Goal: Task Accomplishment & Management: Manage account settings

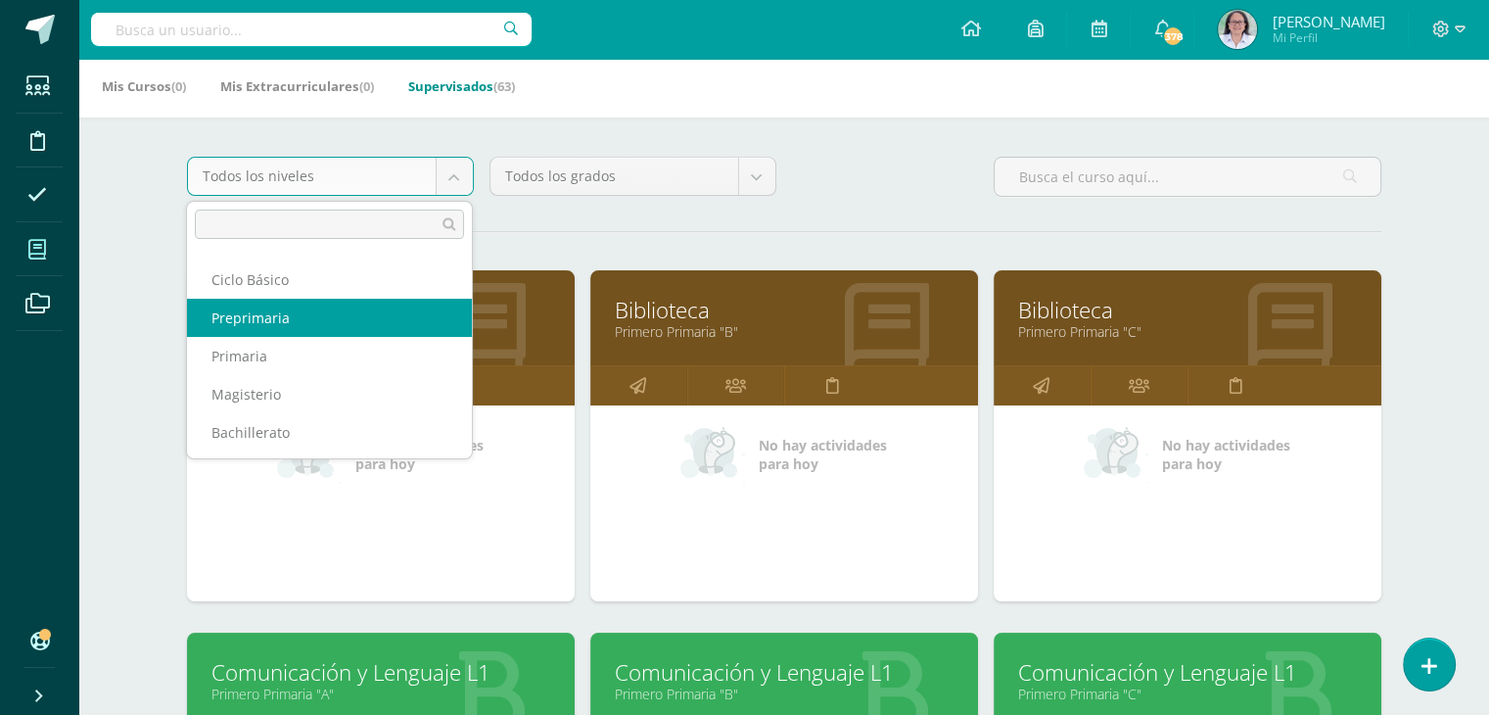
scroll to position [98, 0]
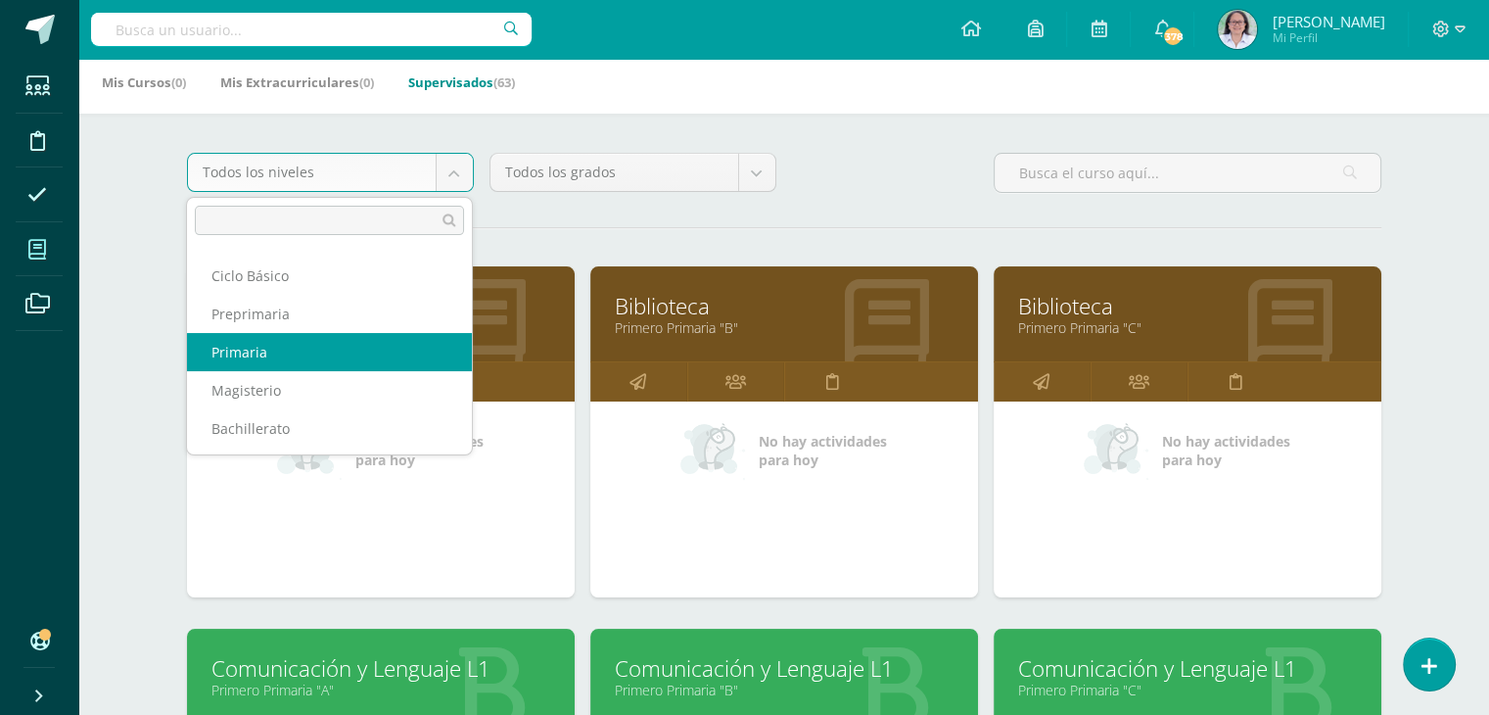
select select "6"
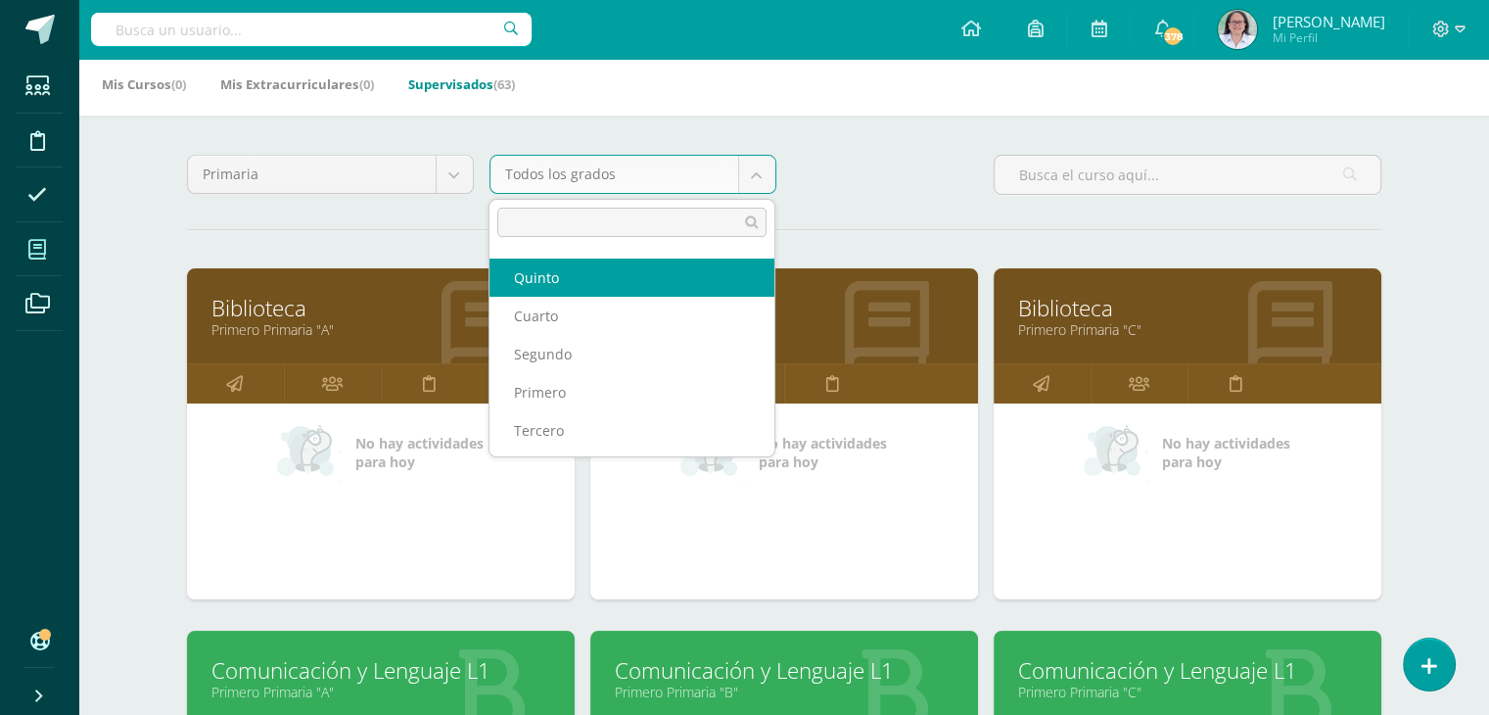
scroll to position [98, 0]
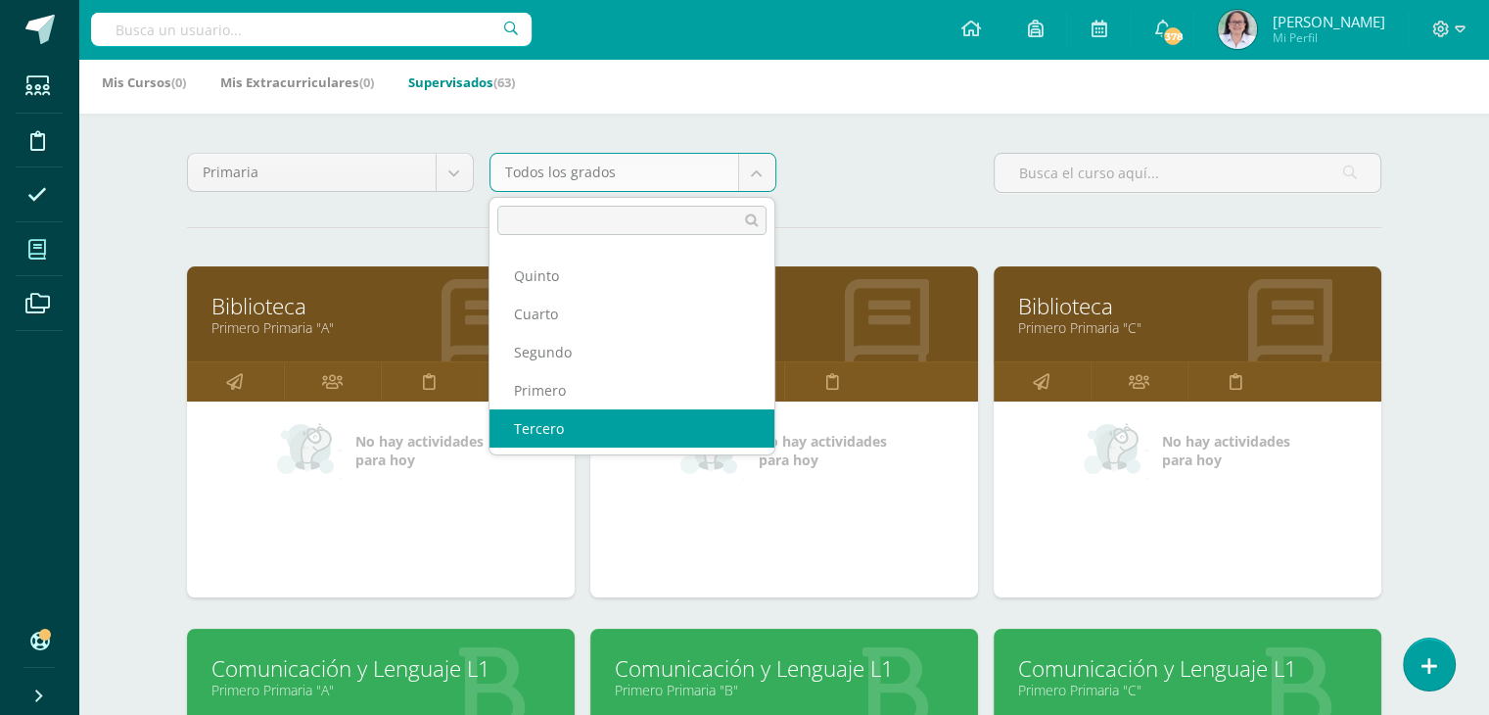
select select "14"
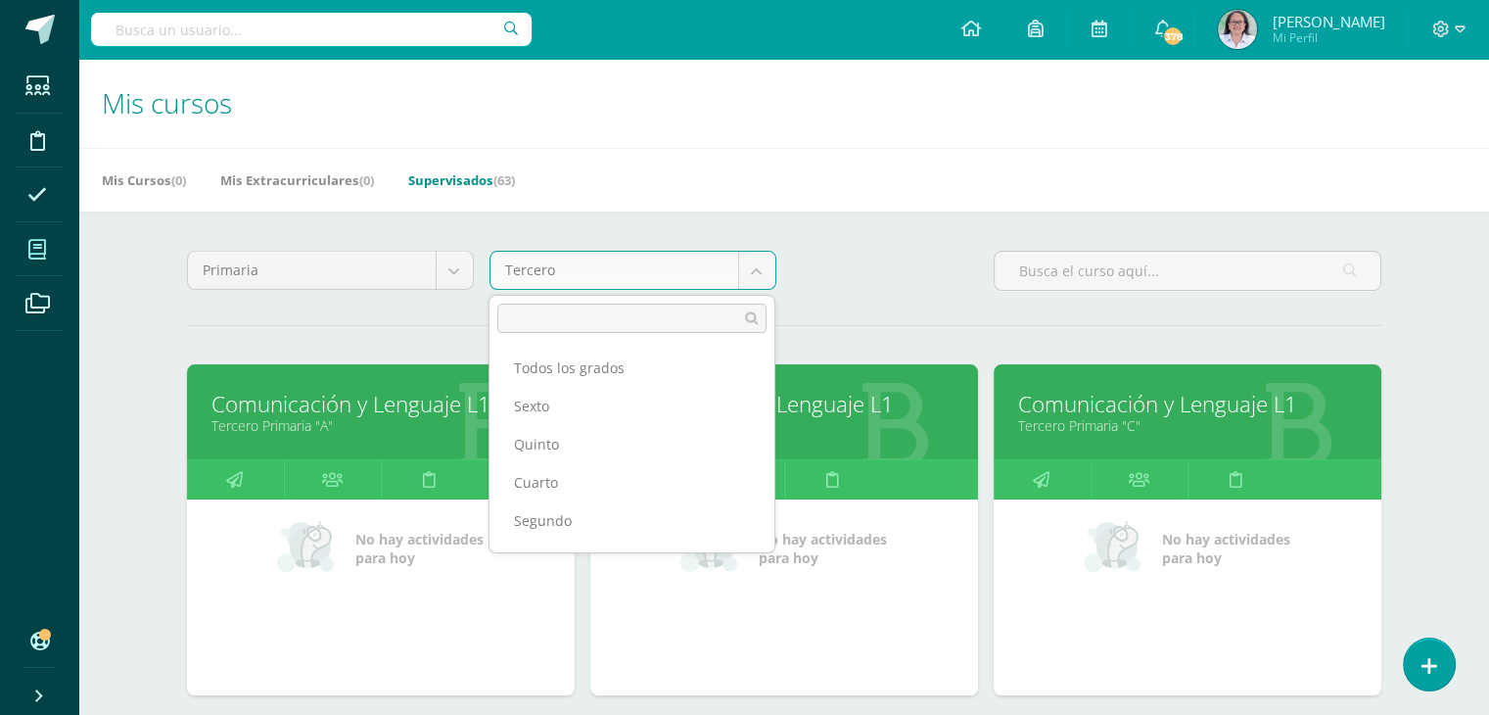
click at [752, 279] on body "Estudiantes Disciplina Asistencia Mis cursos Archivos Soporte Ayuda Reportar un…" at bounding box center [744, 428] width 1489 height 857
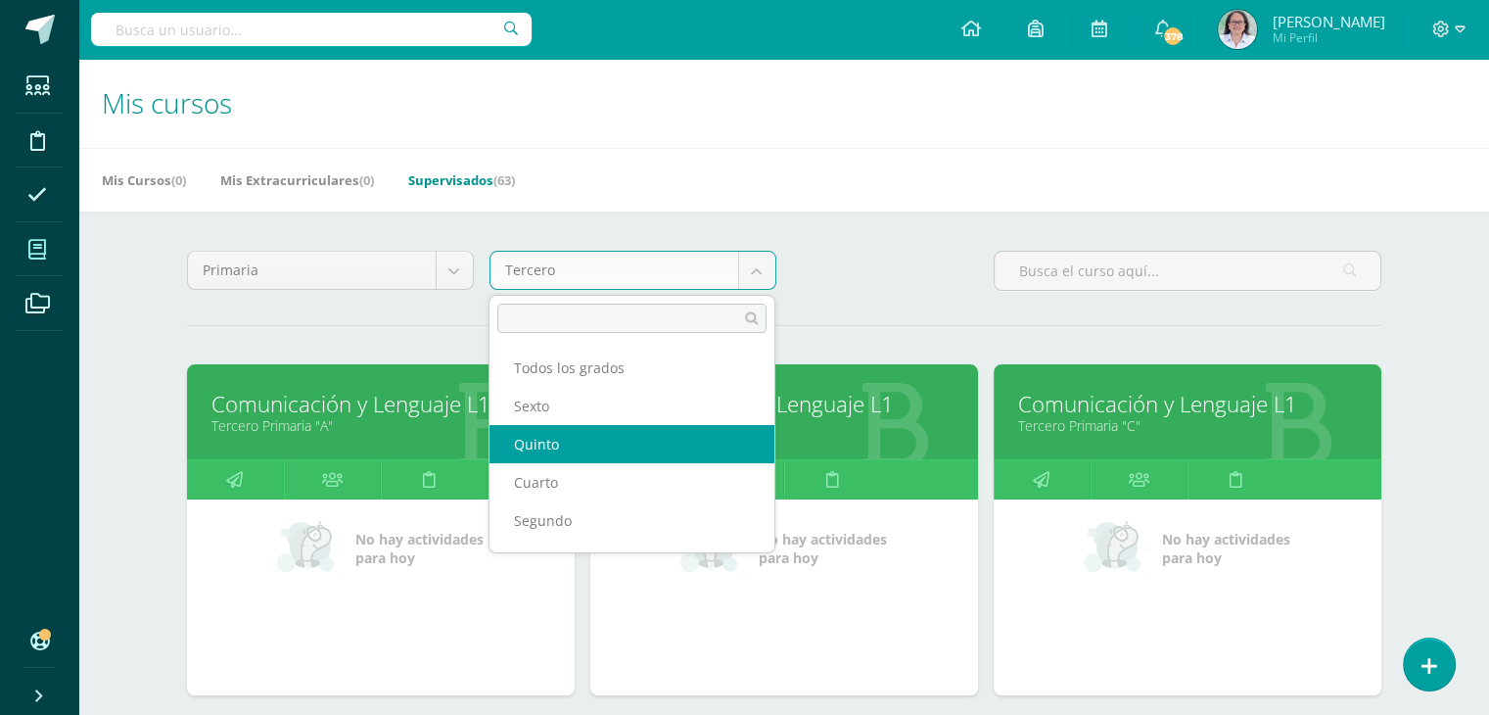
select select "16"
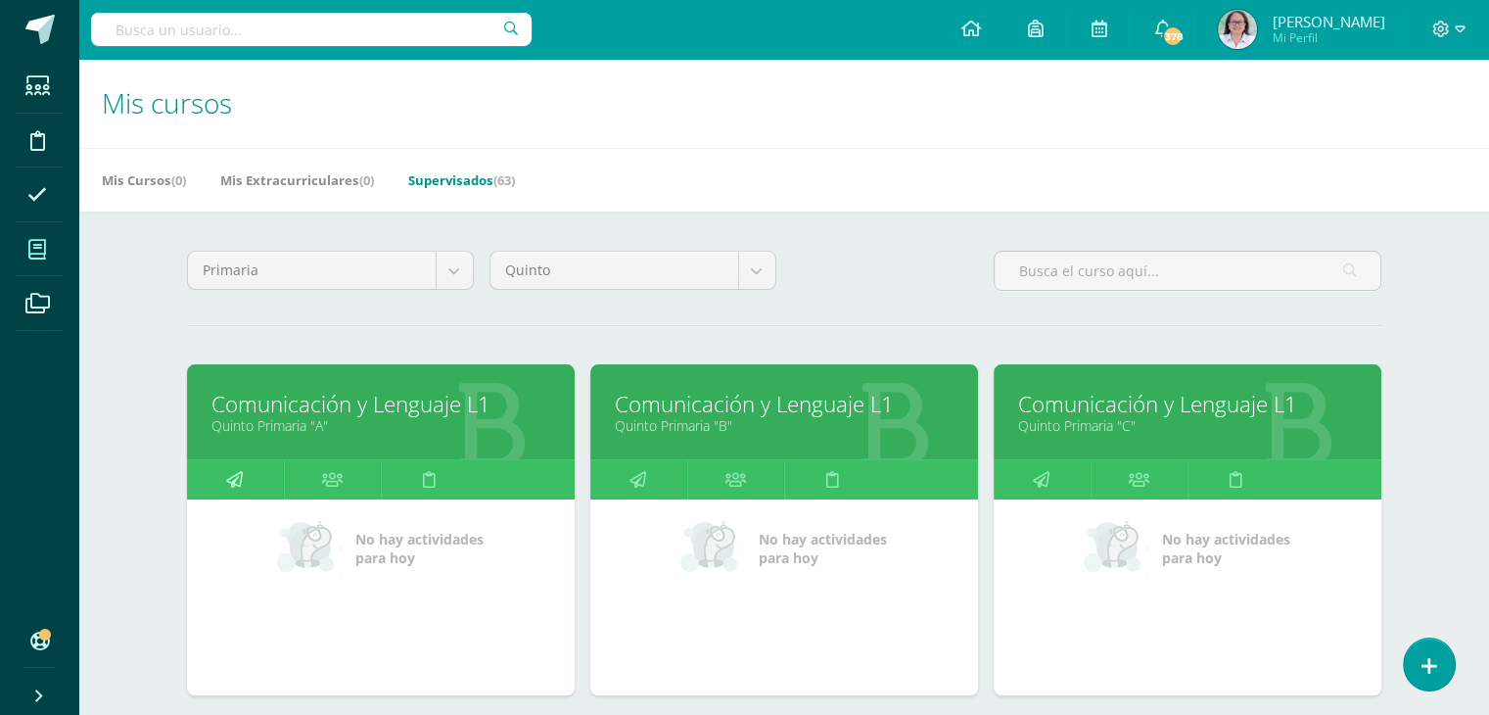
click at [238, 482] on icon at bounding box center [234, 479] width 17 height 38
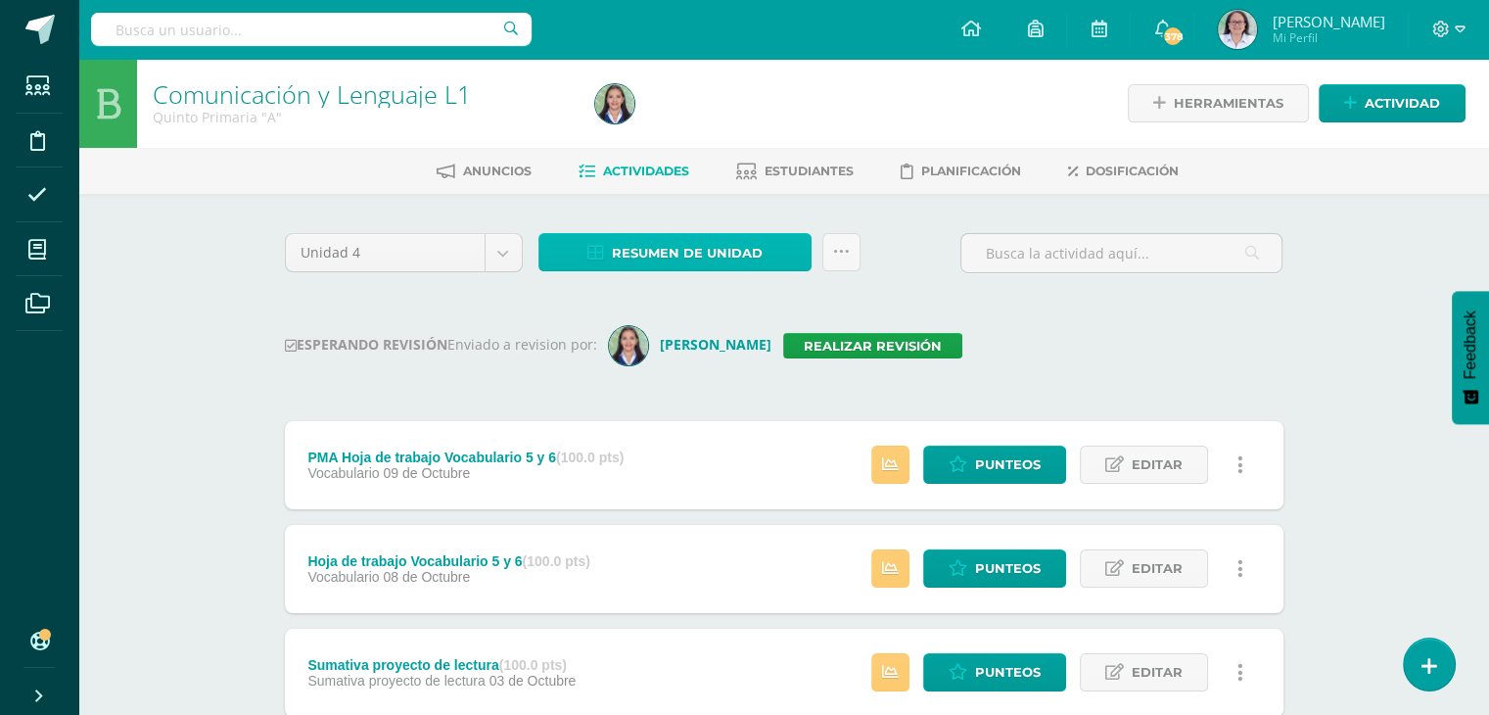
click at [679, 259] on span "Resumen de unidad" at bounding box center [687, 253] width 151 height 36
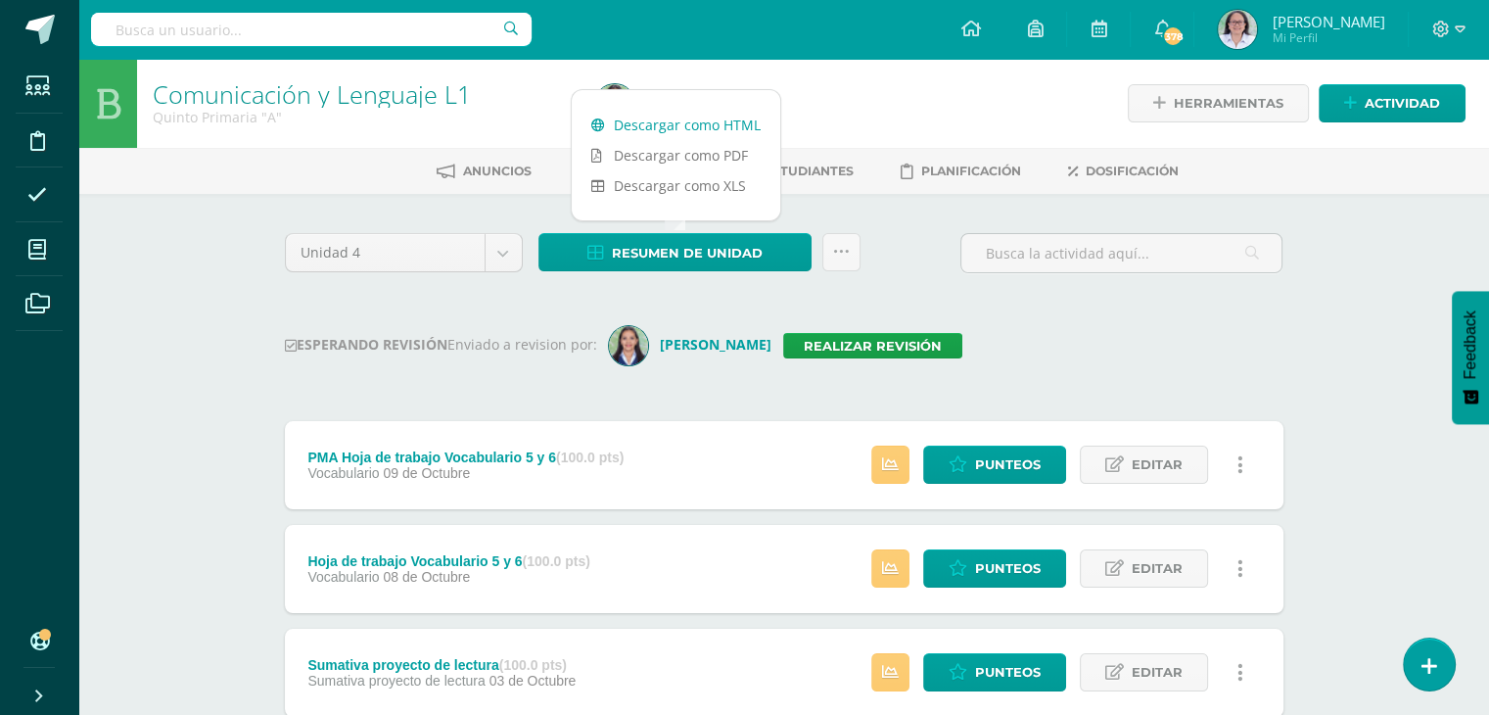
click at [678, 120] on link "Descargar como HTML" at bounding box center [676, 125] width 209 height 30
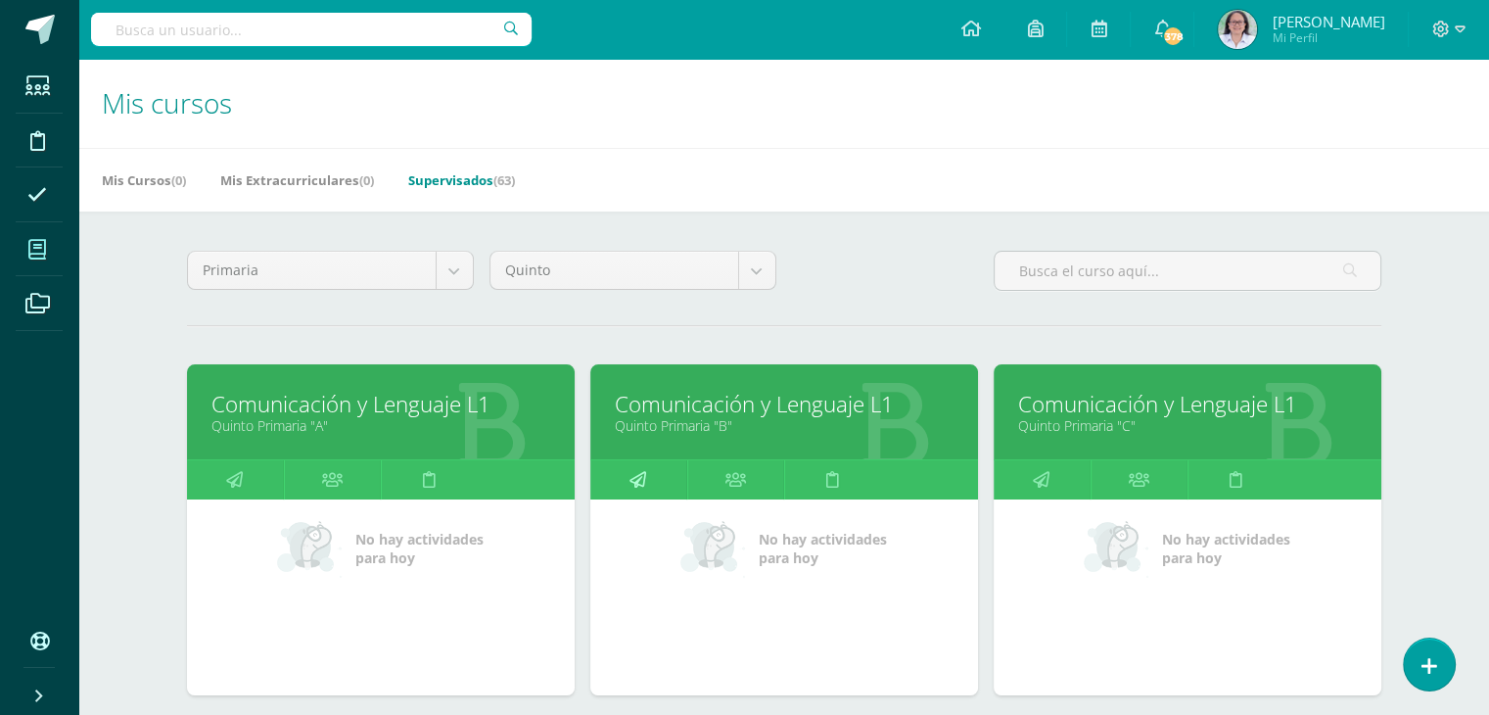
click at [650, 468] on link at bounding box center [638, 479] width 97 height 39
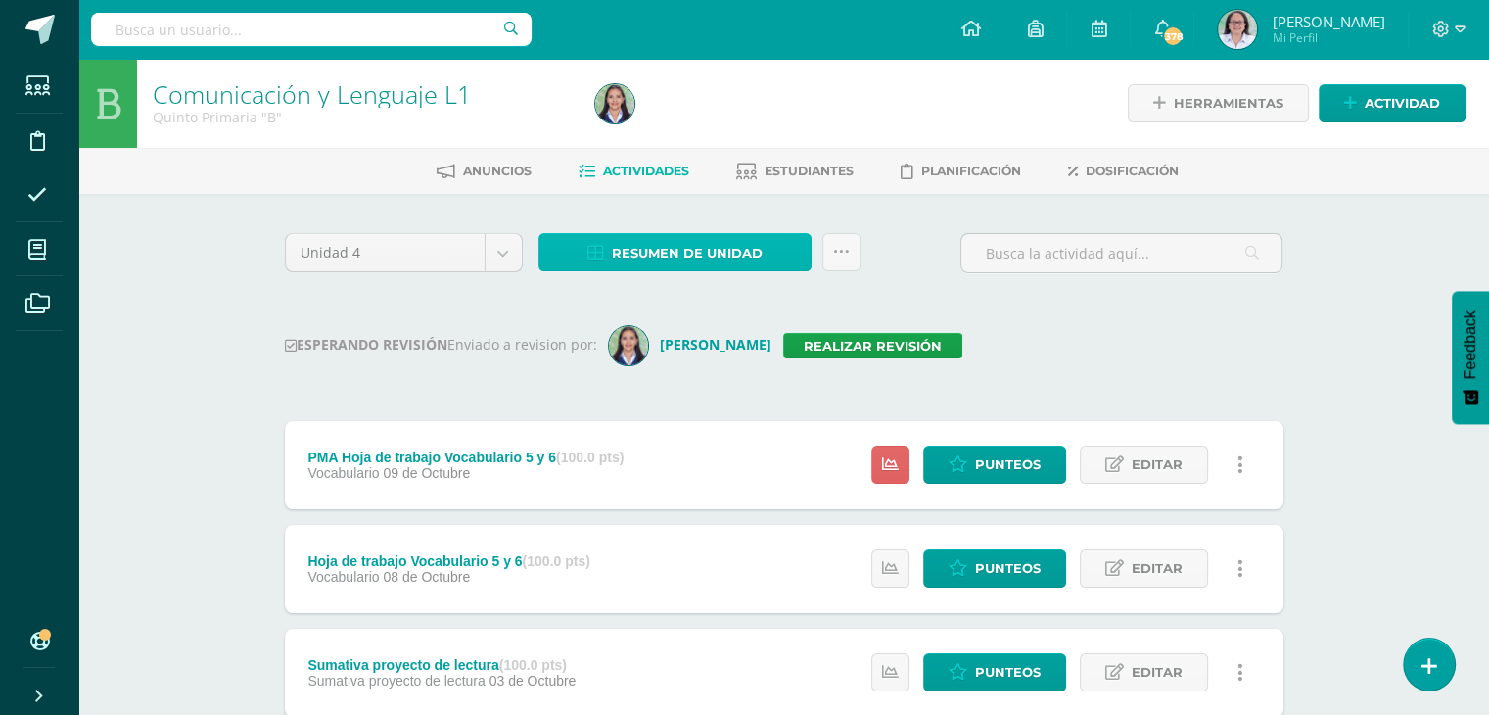
click at [661, 250] on span "Resumen de unidad" at bounding box center [687, 253] width 151 height 36
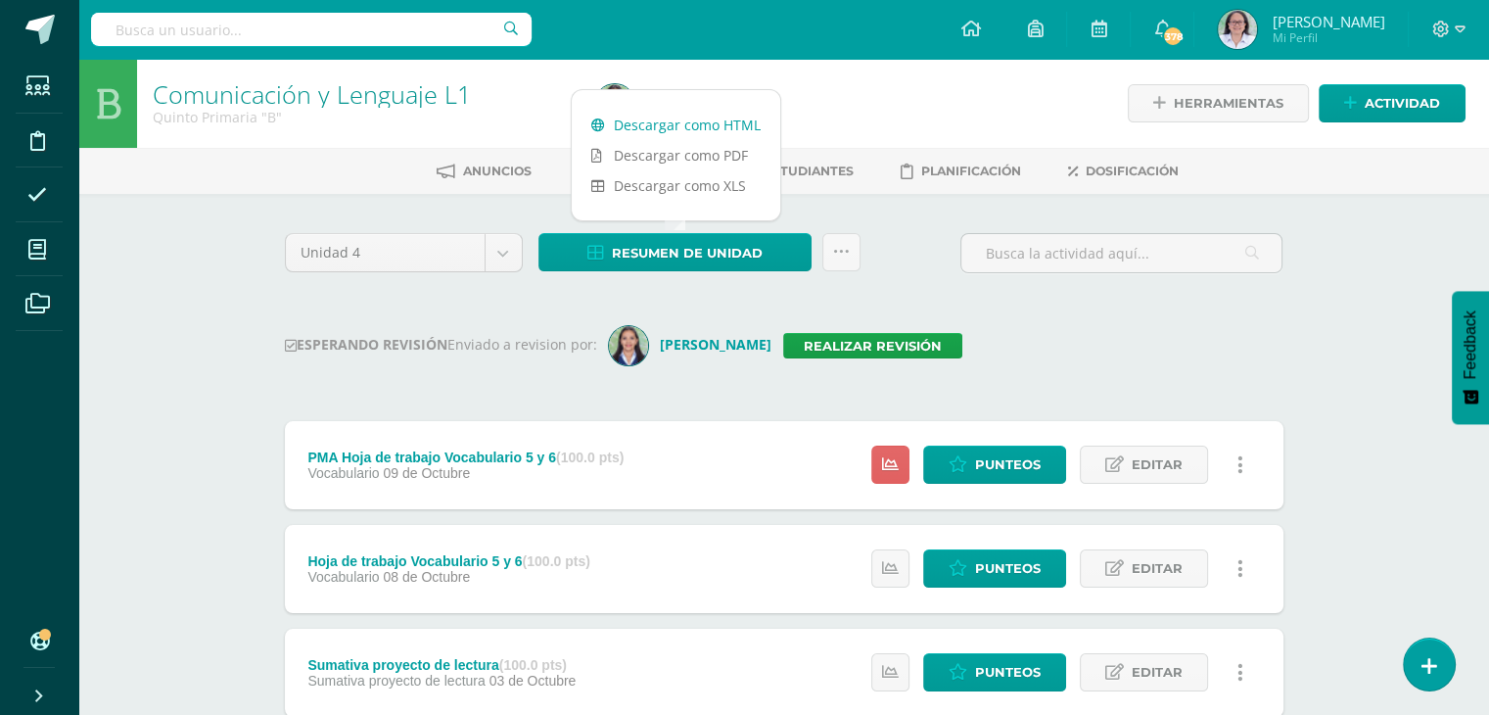
click at [711, 128] on link "Descargar como HTML" at bounding box center [676, 125] width 209 height 30
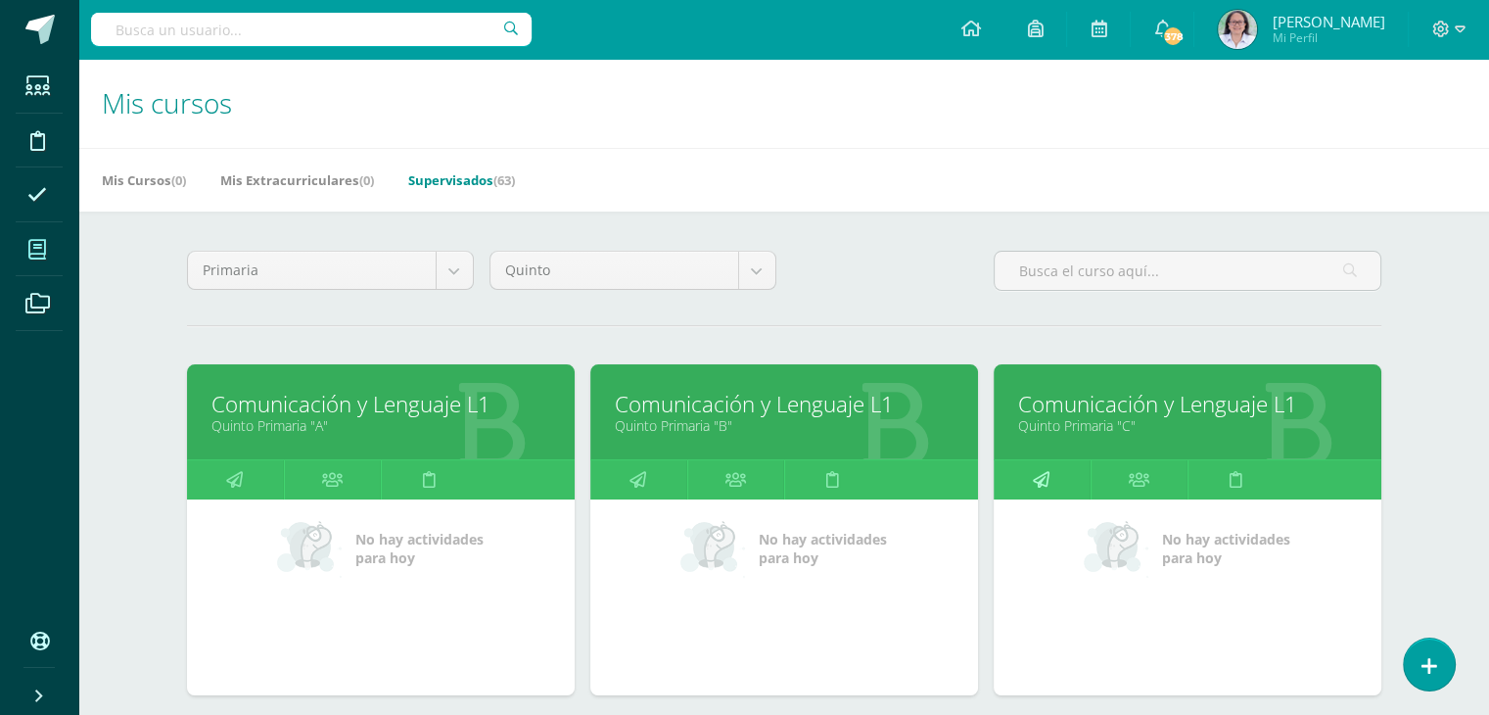
click at [1043, 479] on icon at bounding box center [1041, 479] width 17 height 38
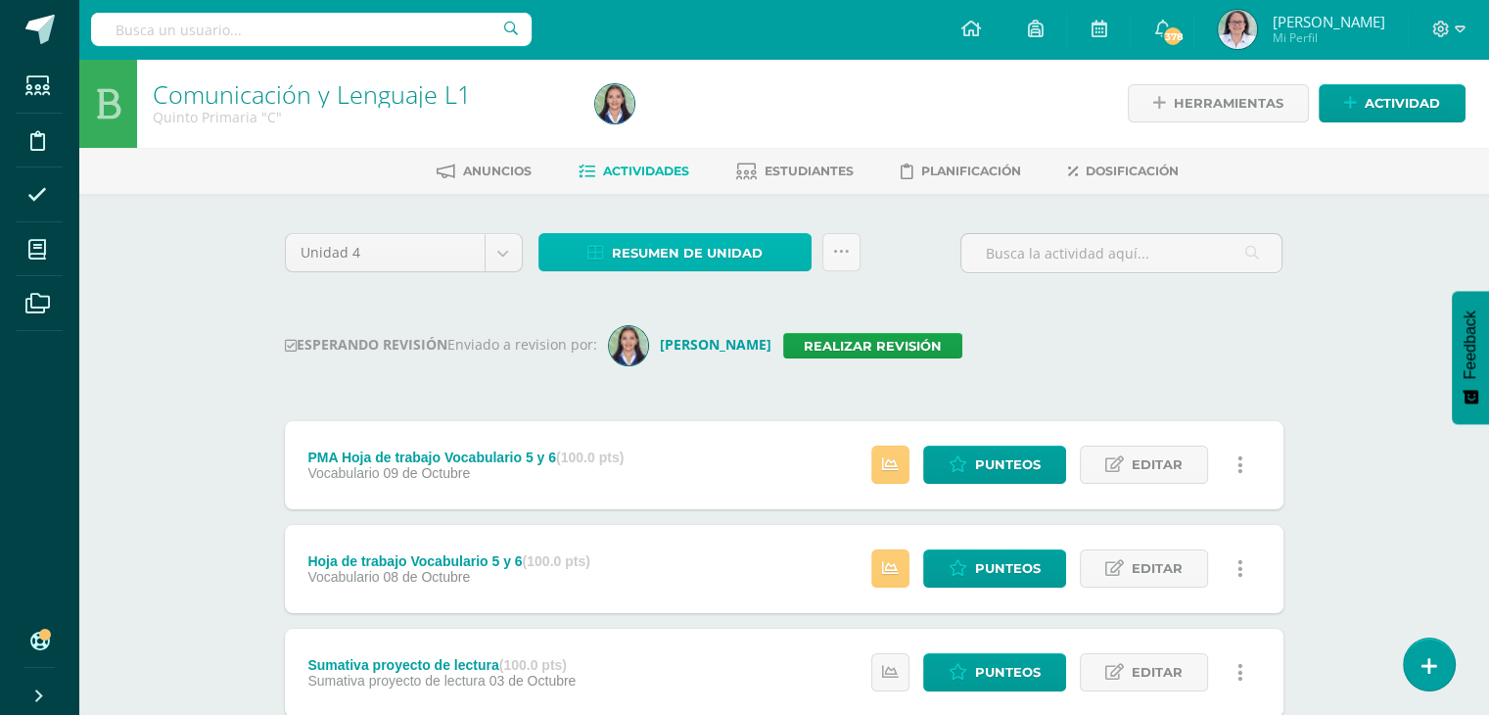
click at [683, 262] on span "Resumen de unidad" at bounding box center [687, 253] width 151 height 36
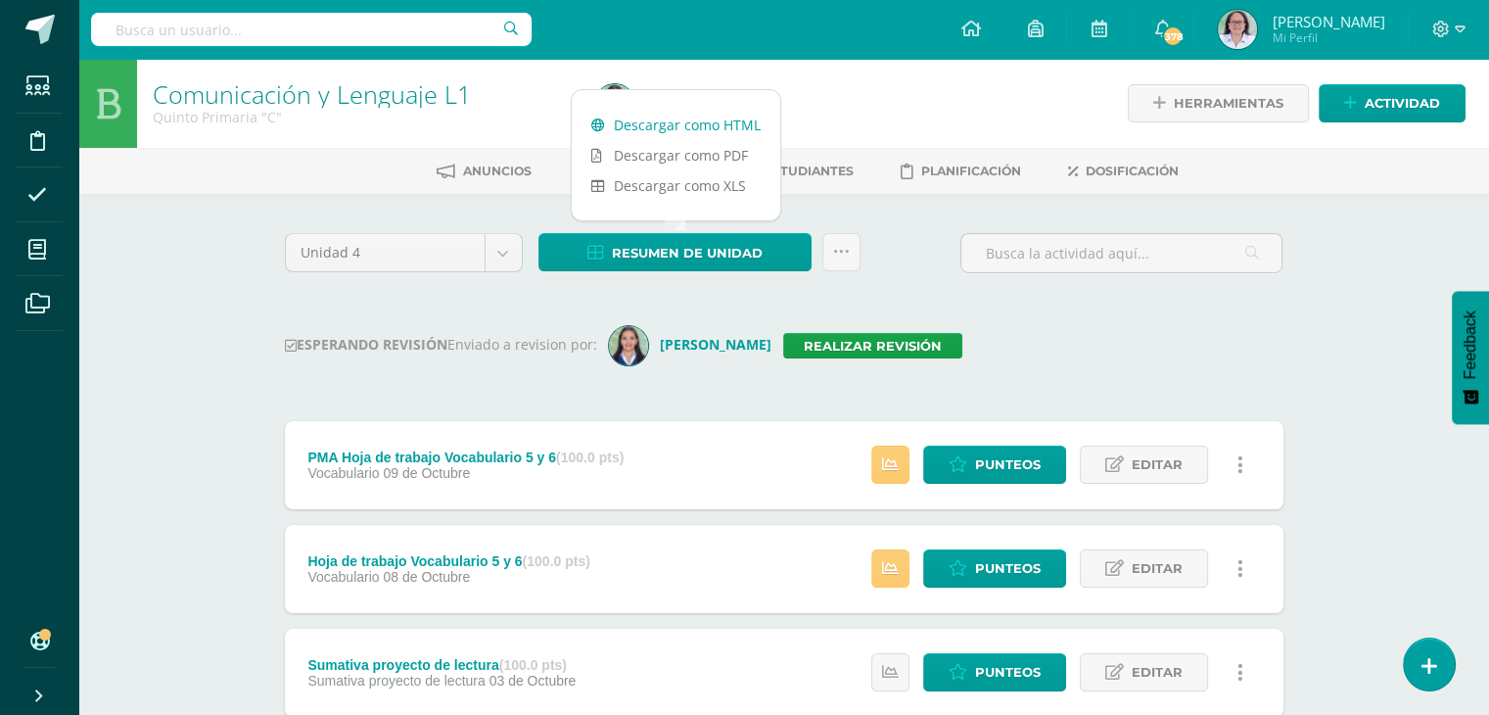
click at [687, 130] on link "Descargar como HTML" at bounding box center [676, 125] width 209 height 30
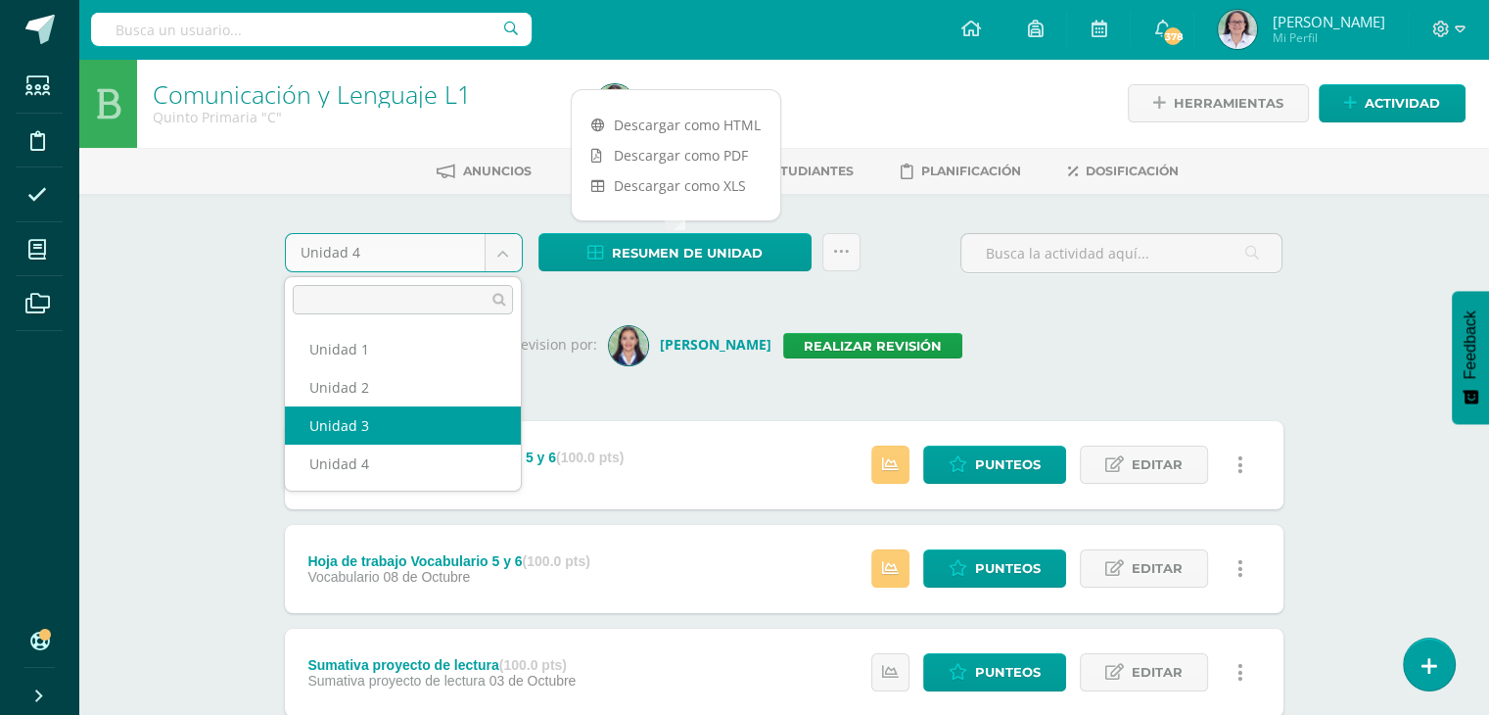
select select "Unidad 3"
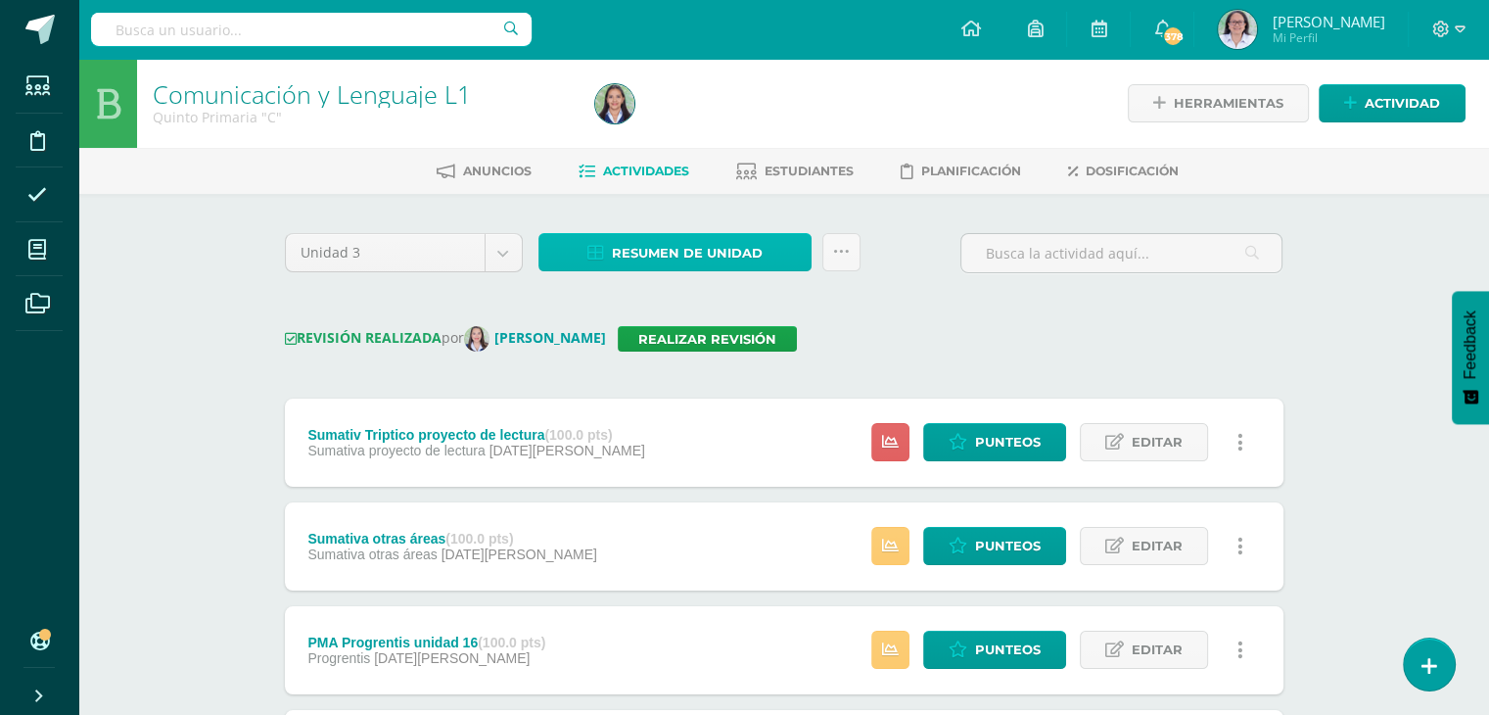
click at [681, 257] on span "Resumen de unidad" at bounding box center [687, 253] width 151 height 36
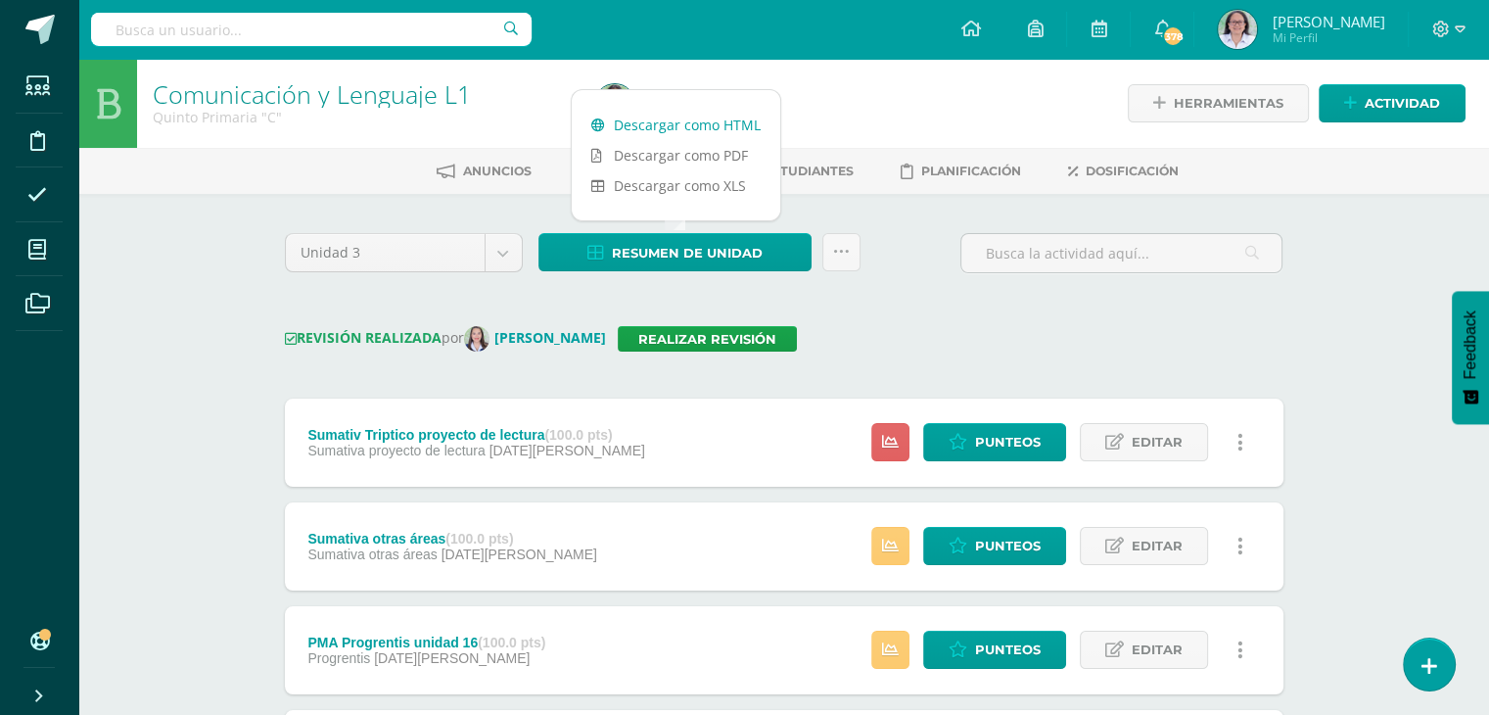
click at [693, 123] on link "Descargar como HTML" at bounding box center [676, 125] width 209 height 30
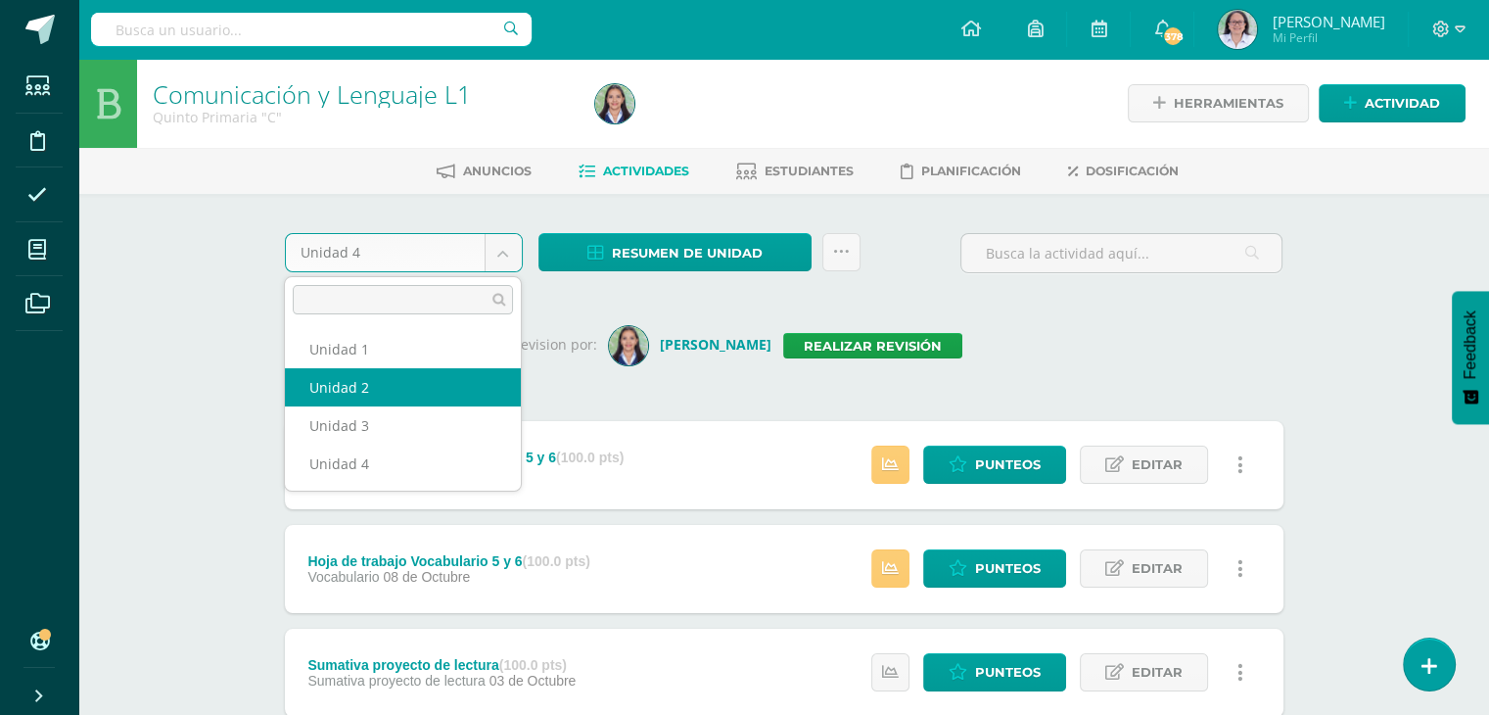
select select "Unidad 2"
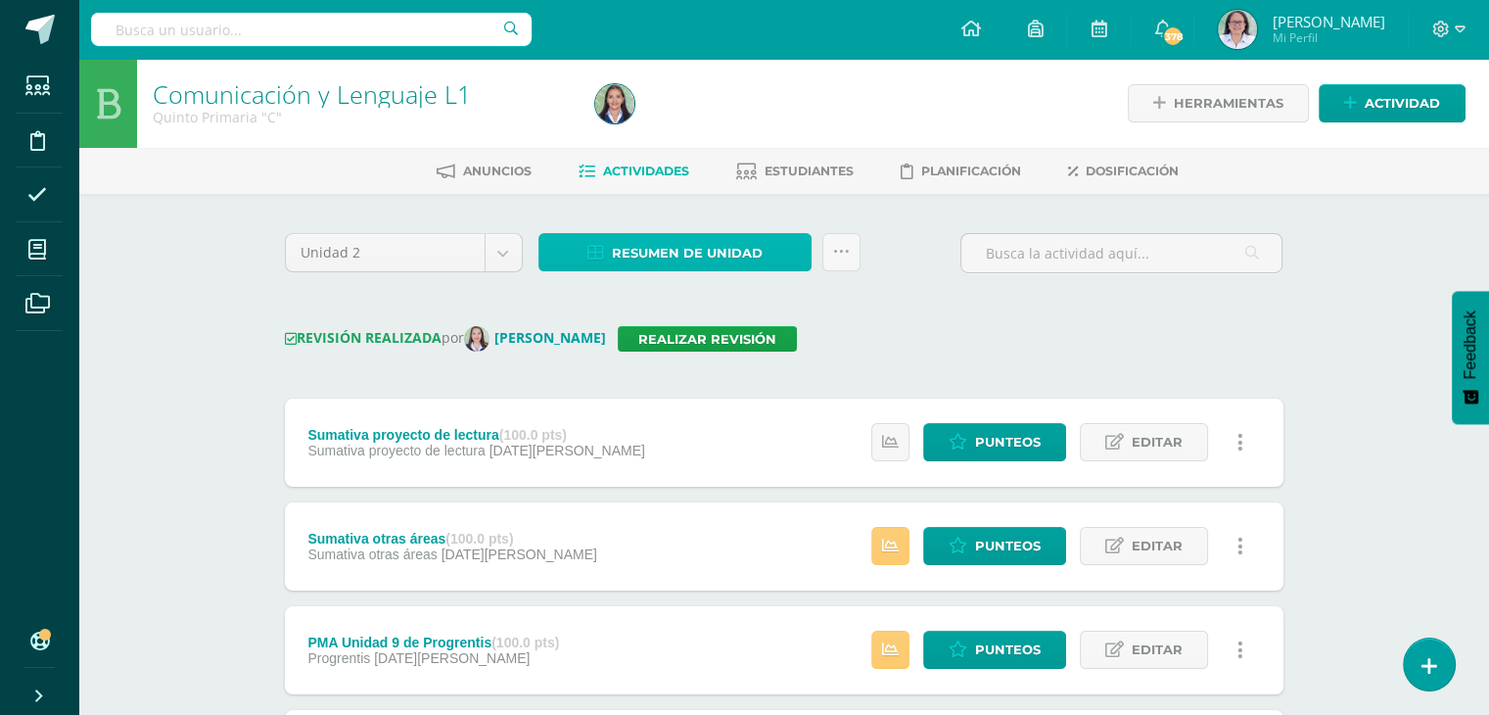
click at [670, 240] on span "Resumen de unidad" at bounding box center [687, 253] width 151 height 36
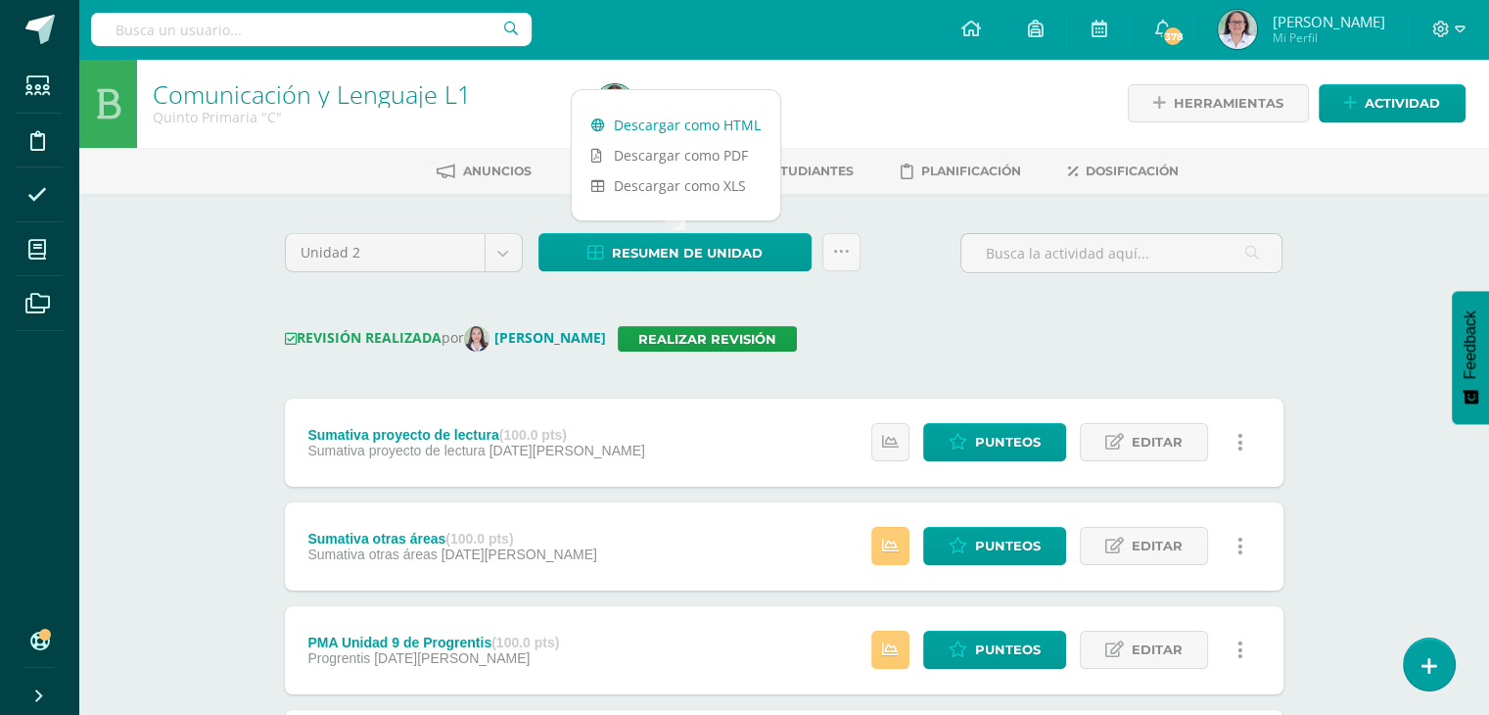
click at [683, 132] on link "Descargar como HTML" at bounding box center [676, 125] width 209 height 30
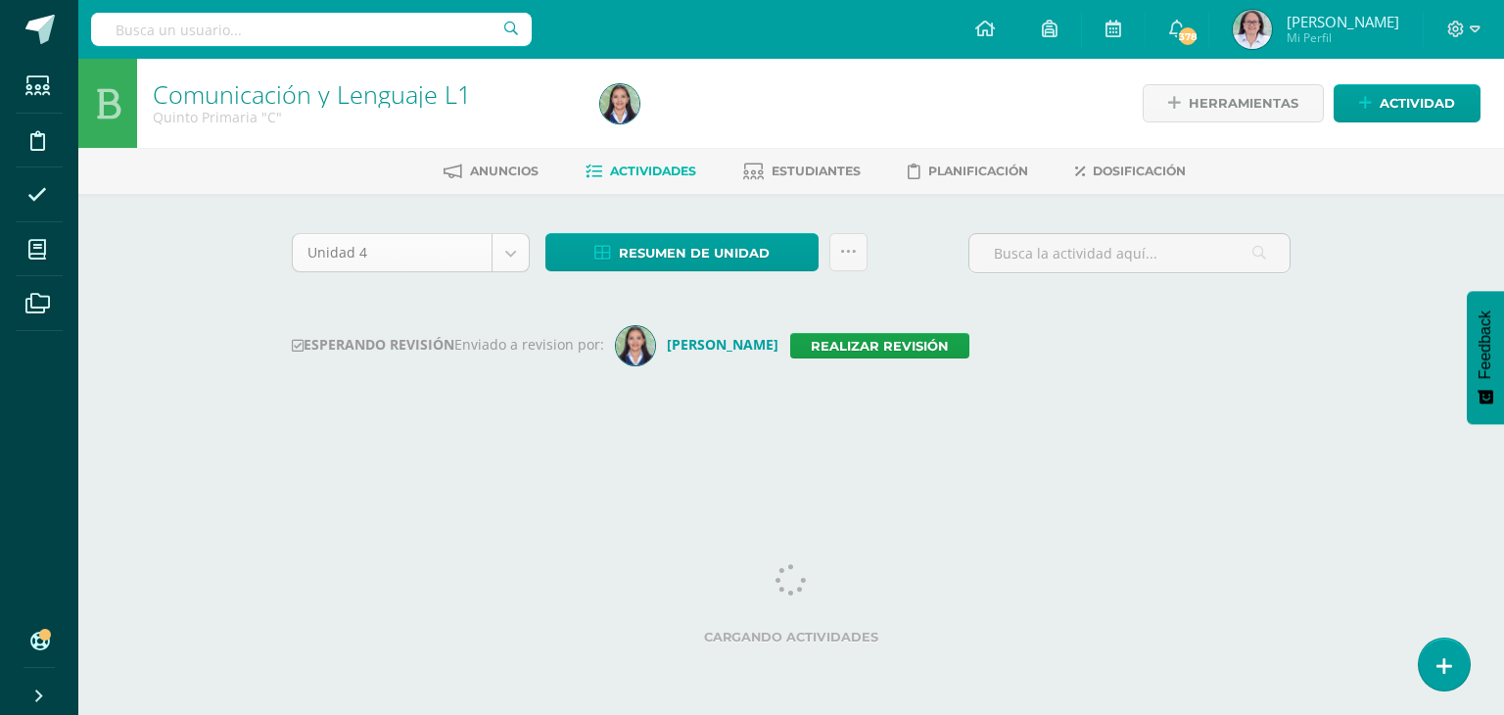
click at [512, 268] on body "Estudiantes Disciplina Asistencia Mis cursos Archivos Soporte Ayuda Reportar un…" at bounding box center [752, 230] width 1504 height 460
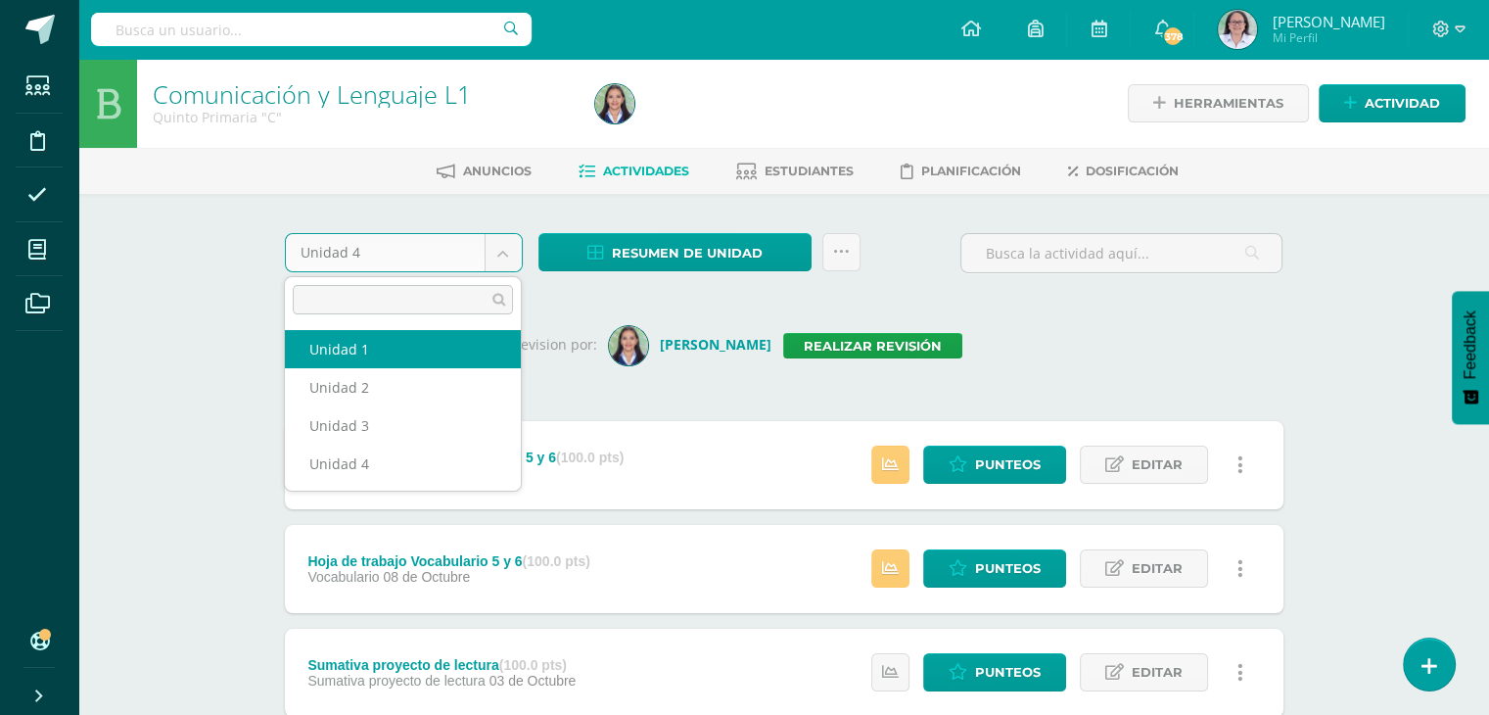
select select "Unidad 1"
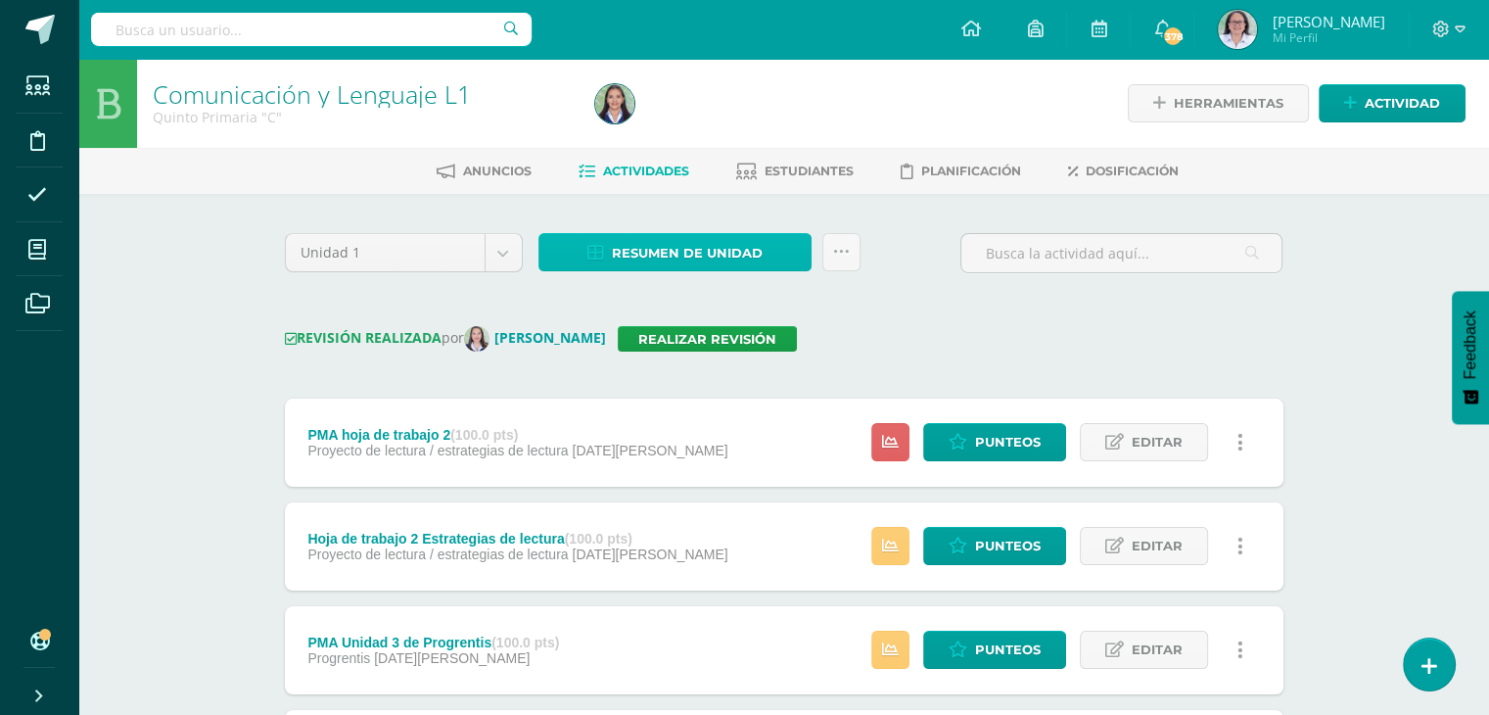
click at [667, 257] on span "Resumen de unidad" at bounding box center [687, 253] width 151 height 36
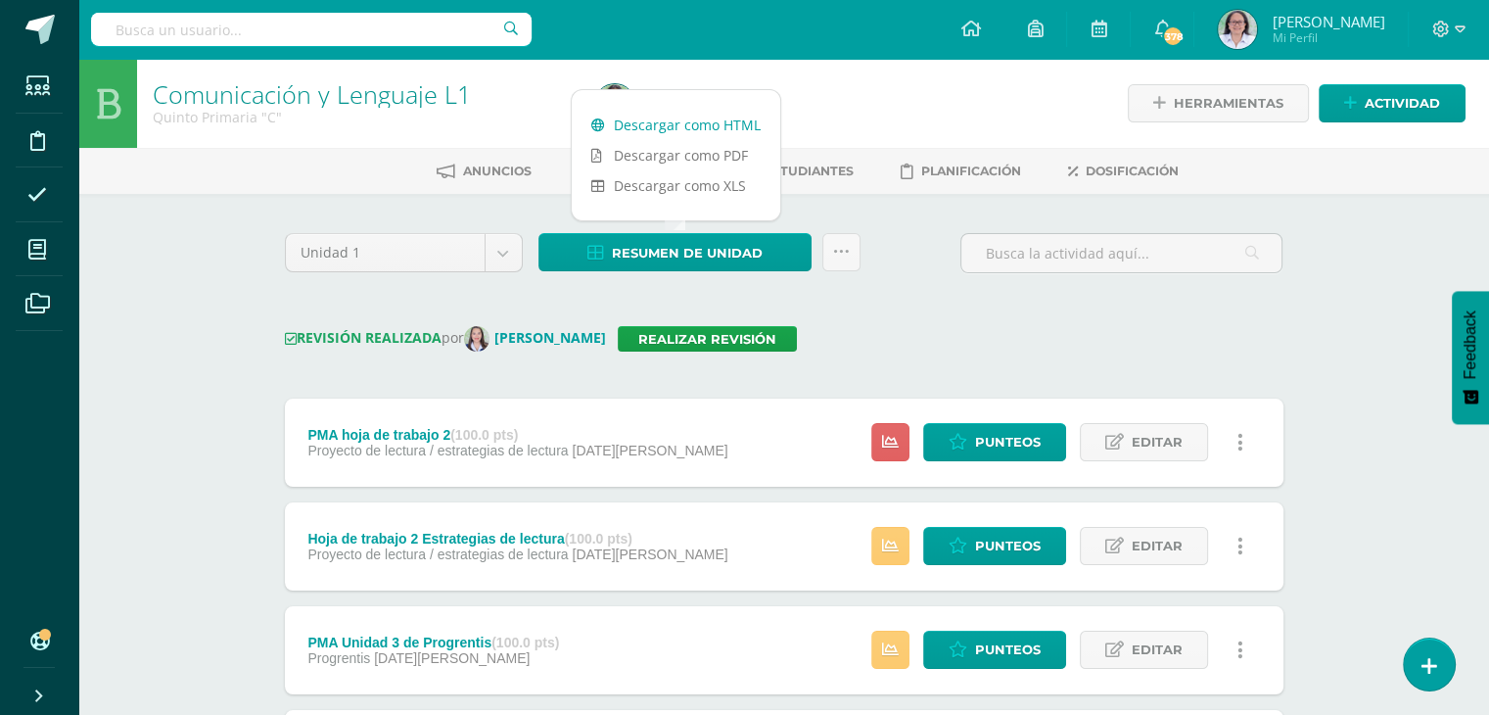
click at [699, 126] on link "Descargar como HTML" at bounding box center [676, 125] width 209 height 30
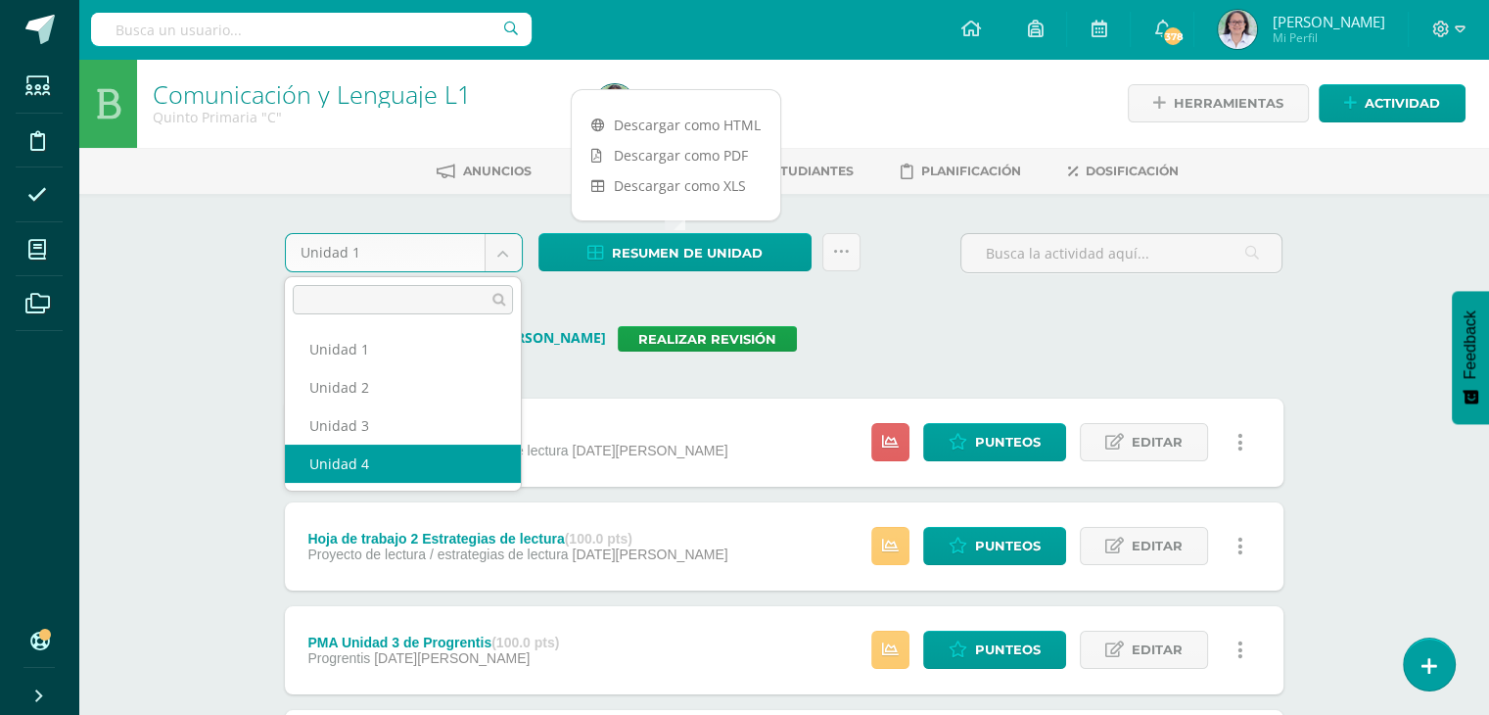
select select "Unidad 4"
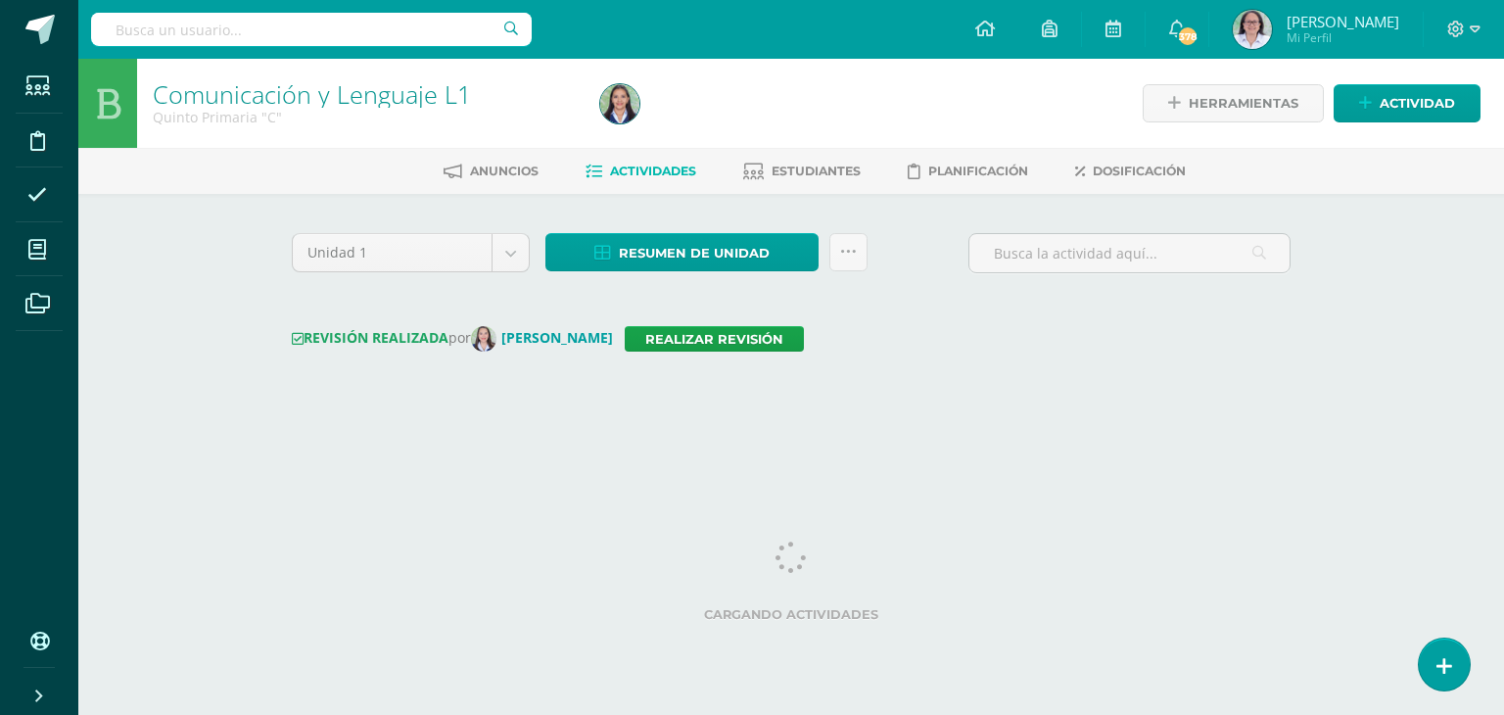
select select "Unidad 4"
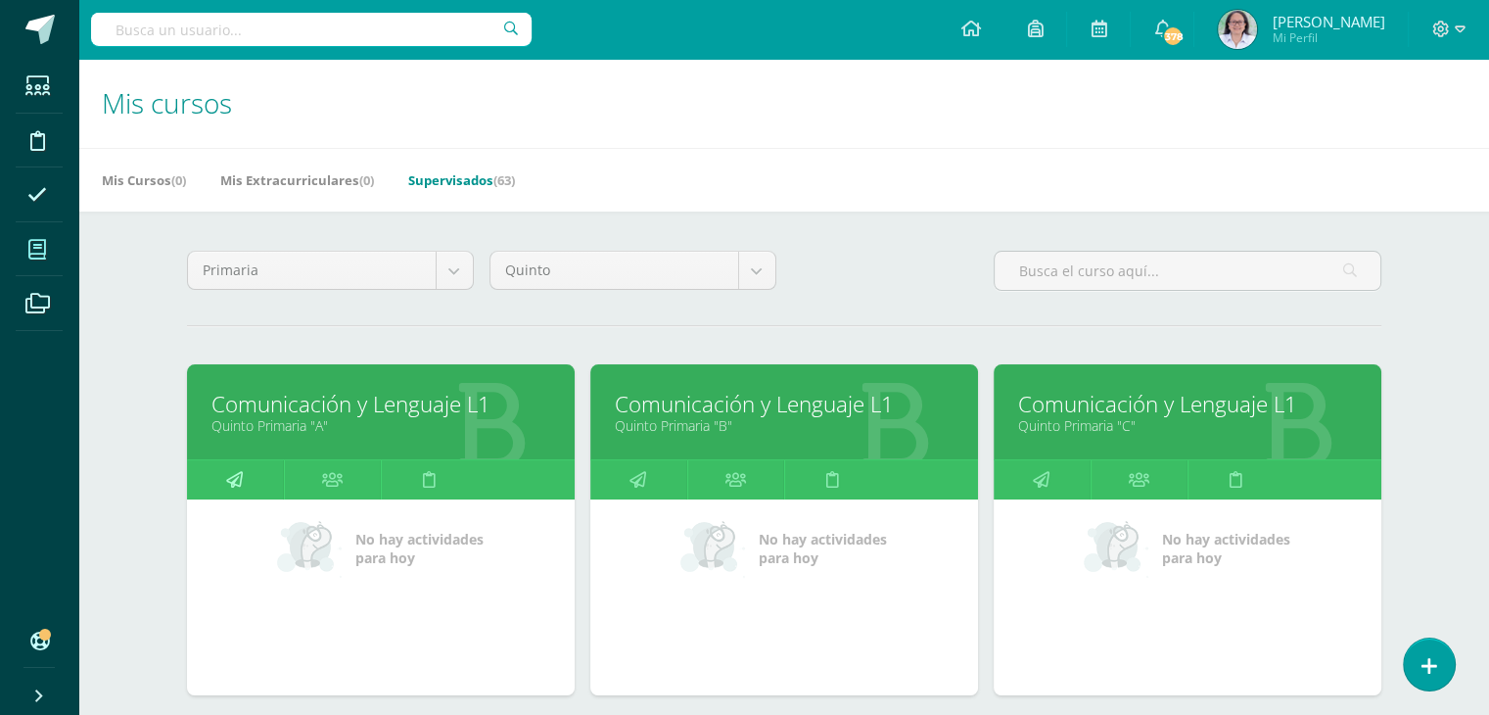
click at [228, 477] on icon at bounding box center [234, 479] width 17 height 38
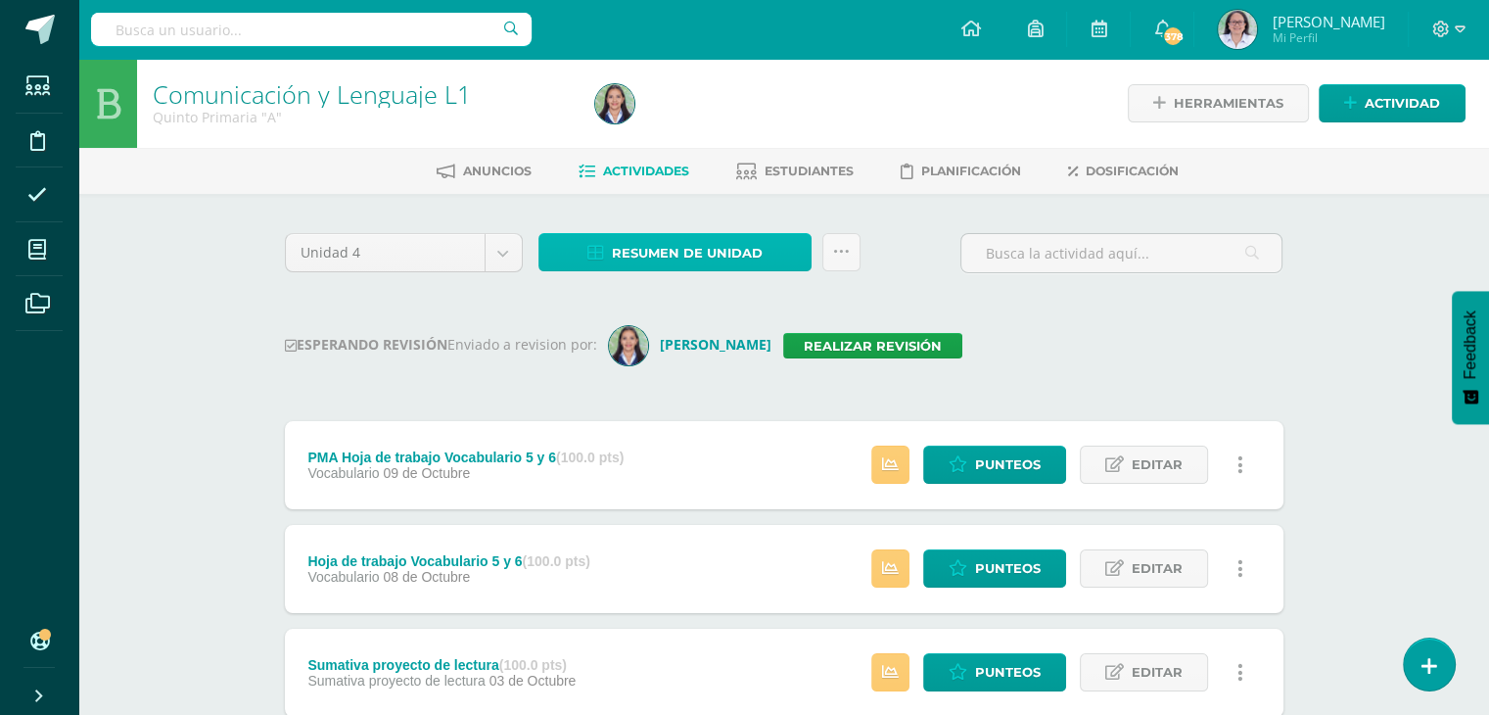
click at [681, 250] on span "Resumen de unidad" at bounding box center [687, 253] width 151 height 36
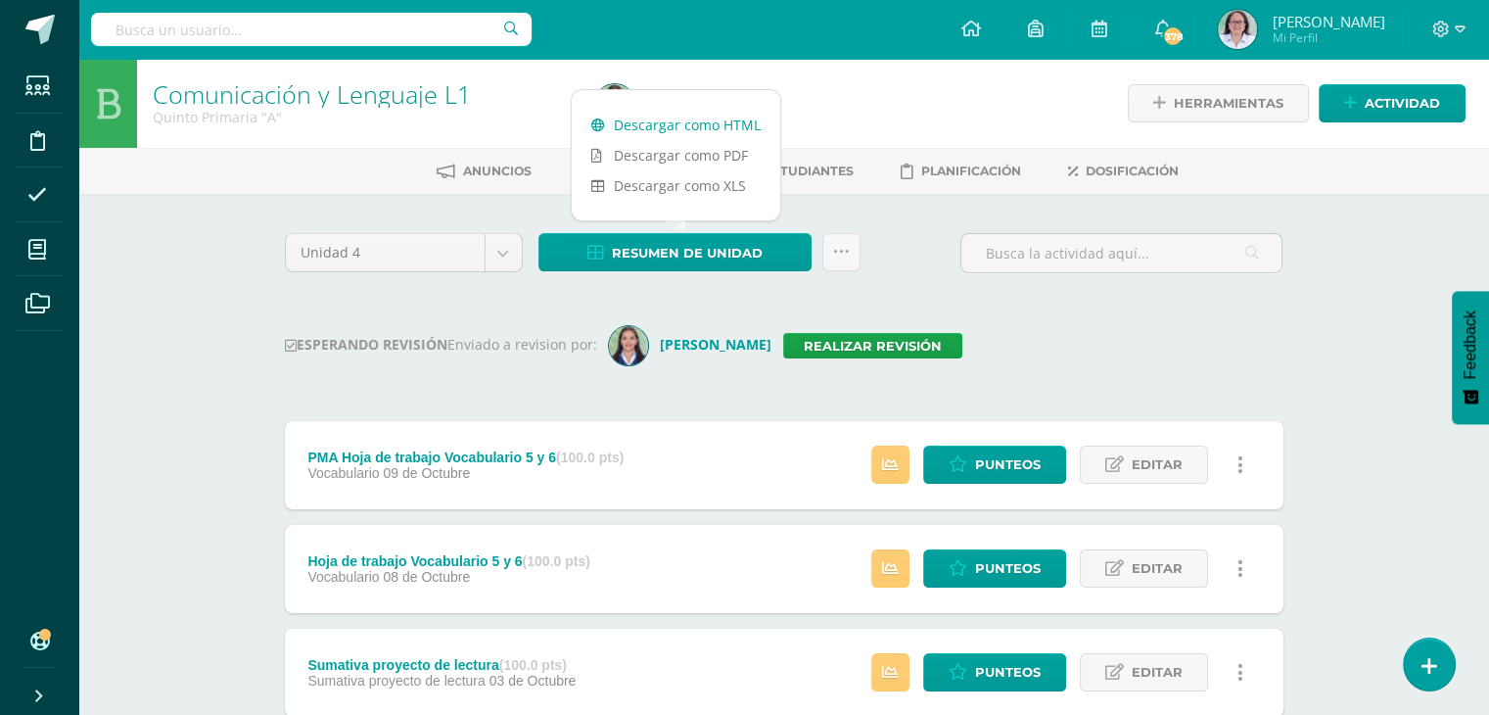
click at [675, 118] on link "Descargar como HTML" at bounding box center [676, 125] width 209 height 30
click at [848, 350] on link "Realizar revisión" at bounding box center [872, 345] width 179 height 25
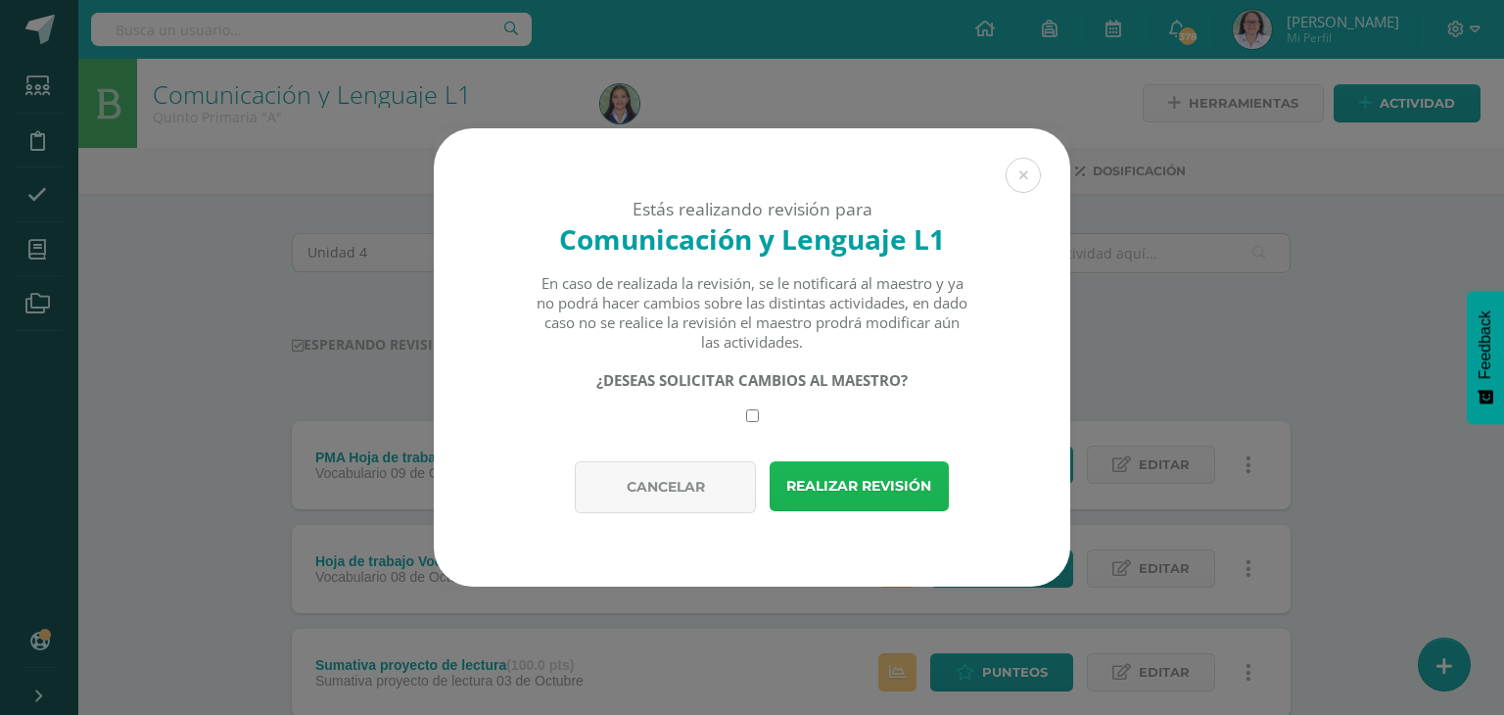
click at [873, 487] on button "Realizar revisión" at bounding box center [859, 486] width 179 height 50
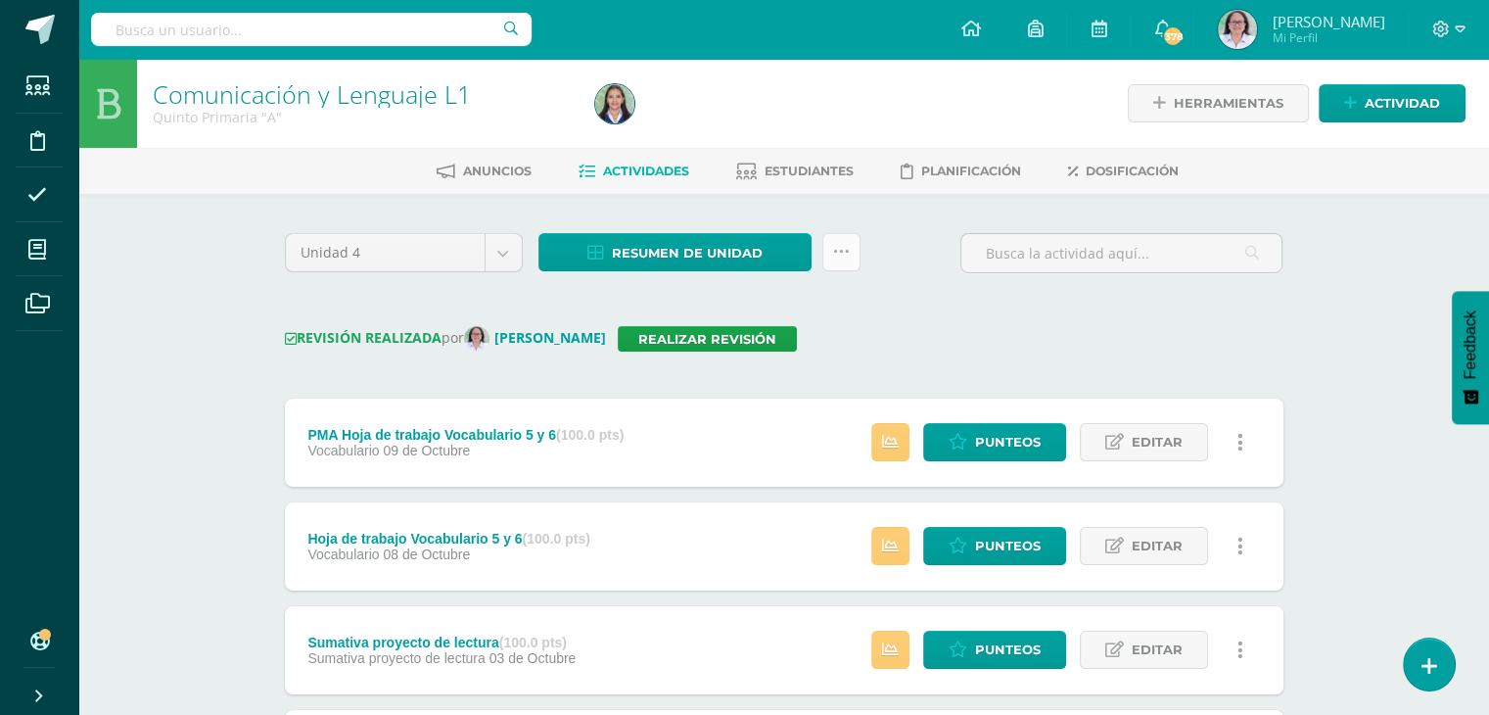
click at [849, 263] on link at bounding box center [842, 252] width 38 height 38
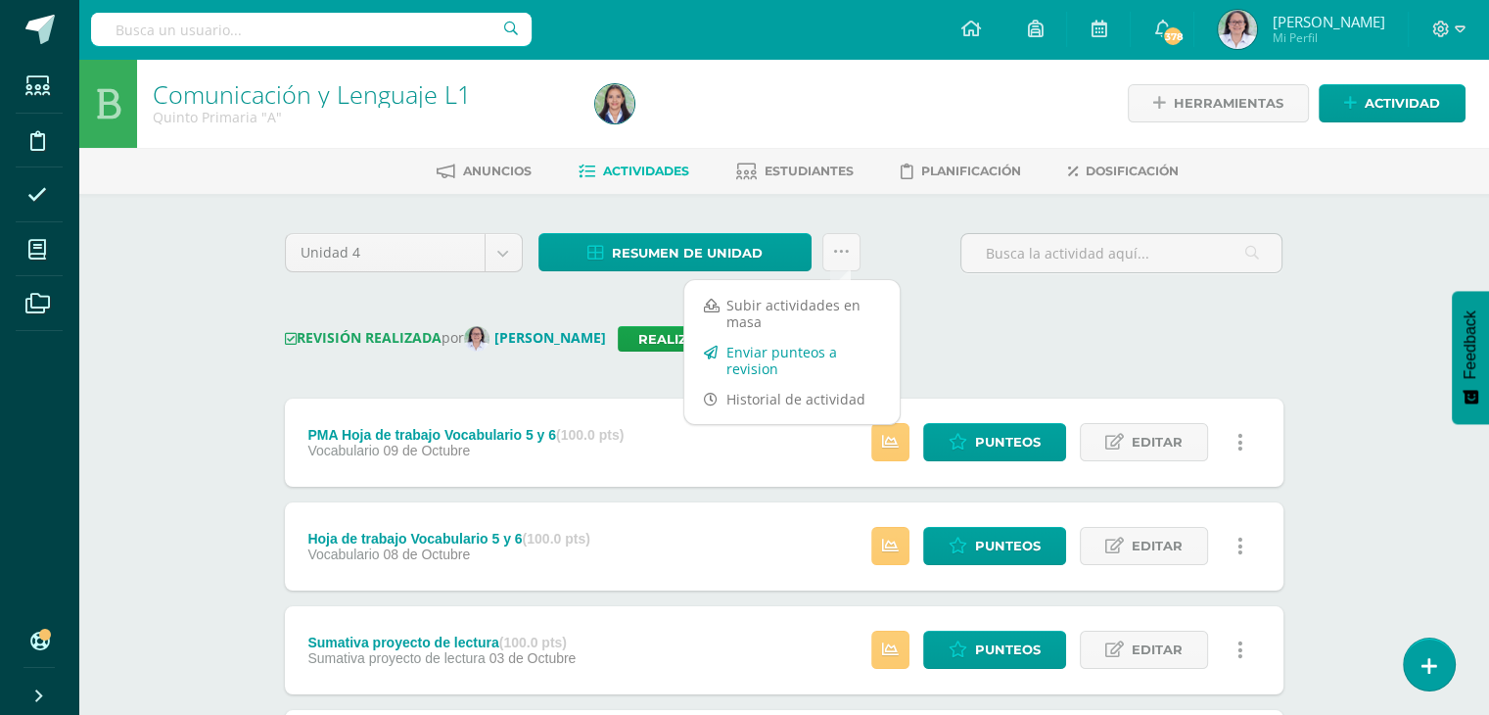
click at [750, 362] on link "Enviar punteos a revision" at bounding box center [791, 360] width 215 height 47
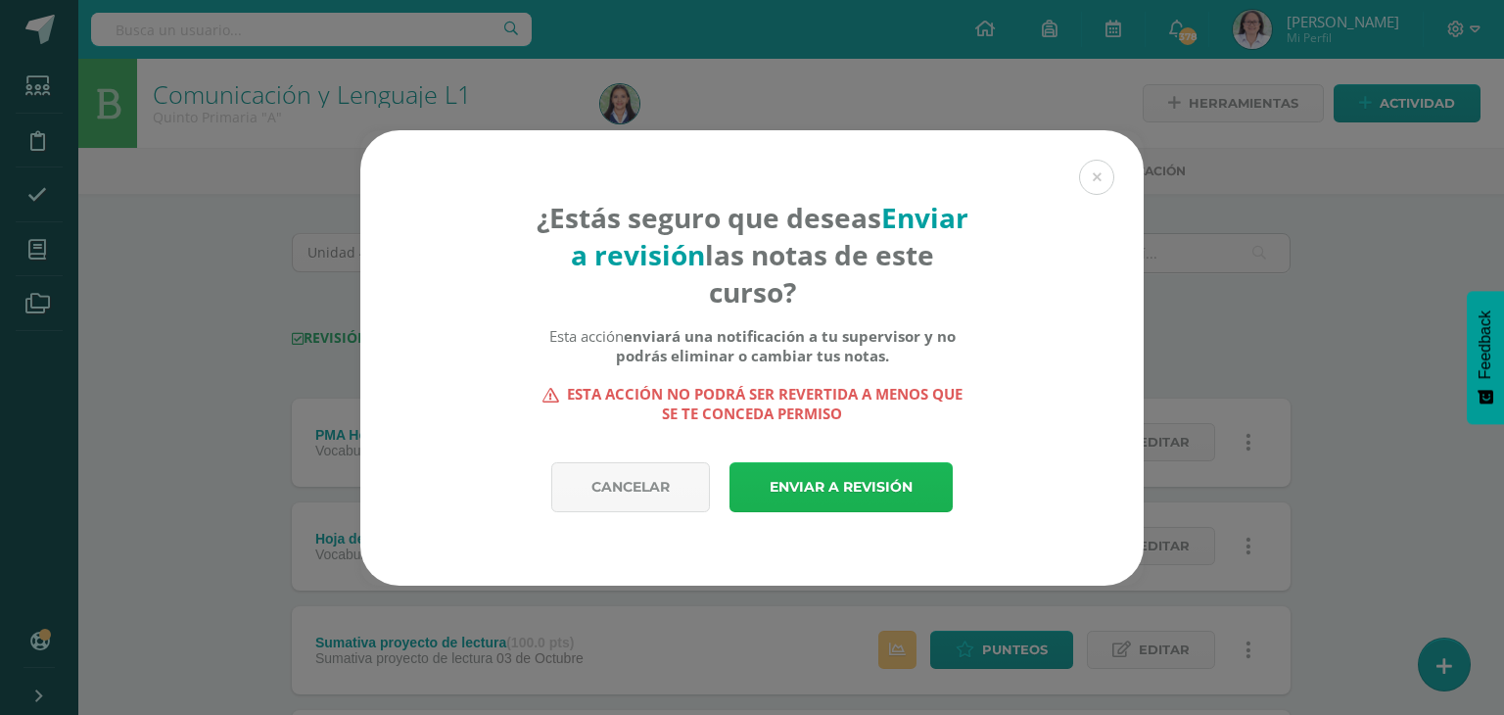
click at [836, 493] on link "Enviar a revisión" at bounding box center [840, 487] width 223 height 50
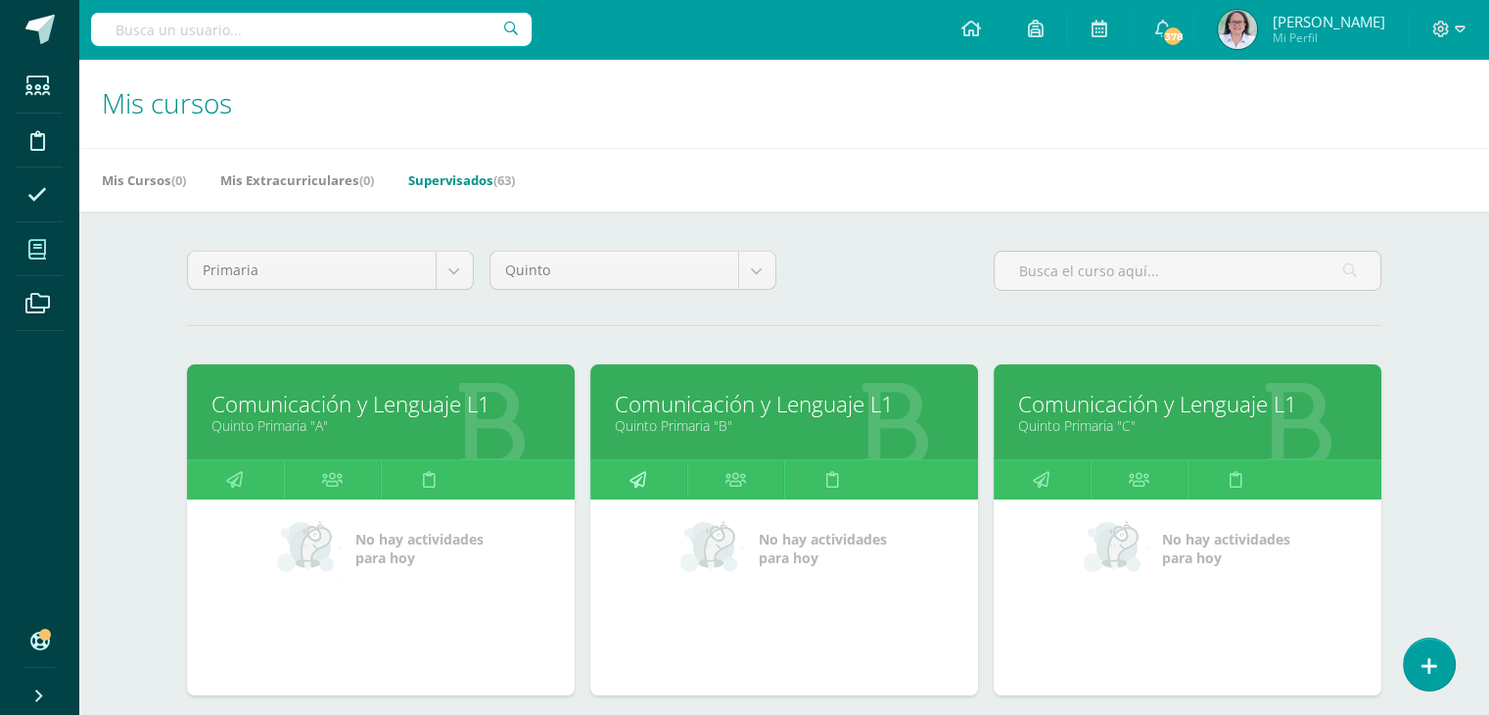
click at [638, 481] on icon at bounding box center [638, 479] width 17 height 38
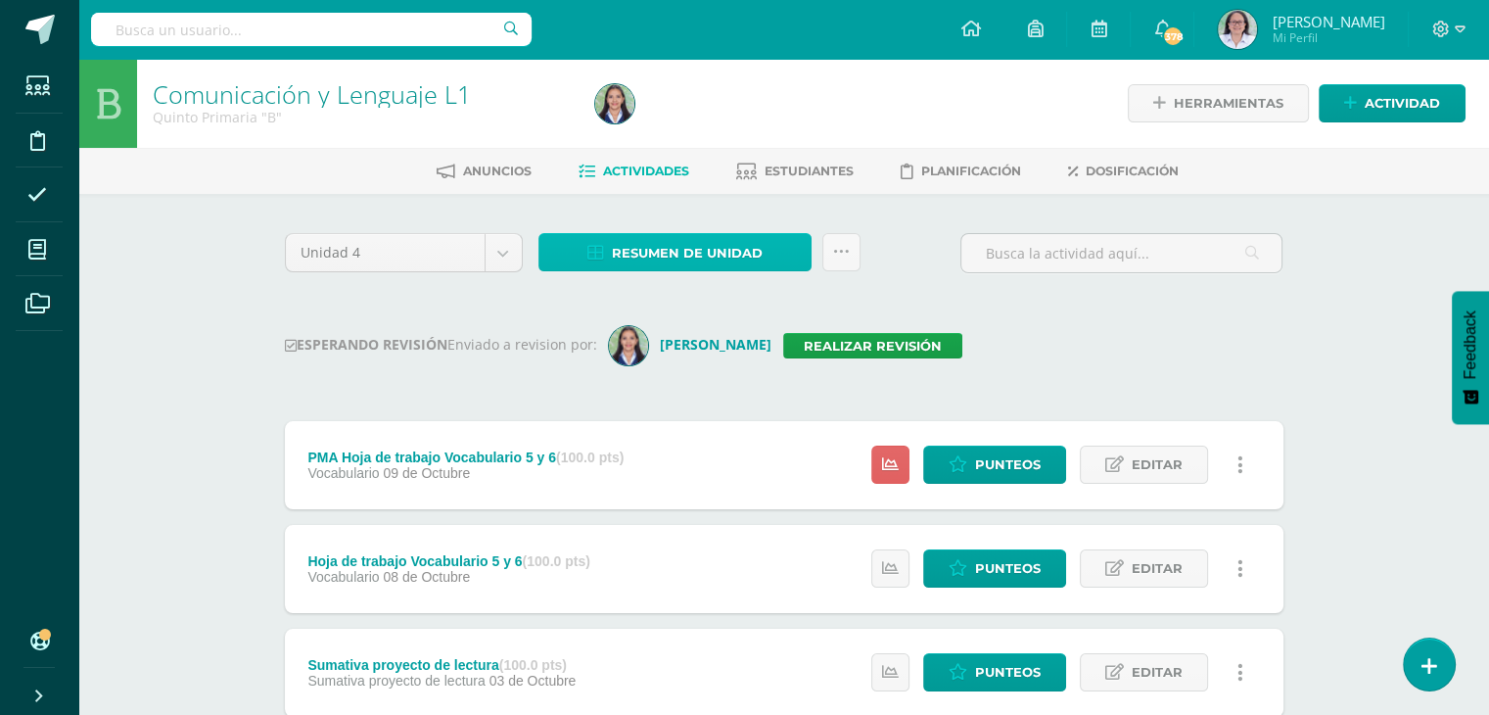
click at [654, 251] on span "Resumen de unidad" at bounding box center [687, 253] width 151 height 36
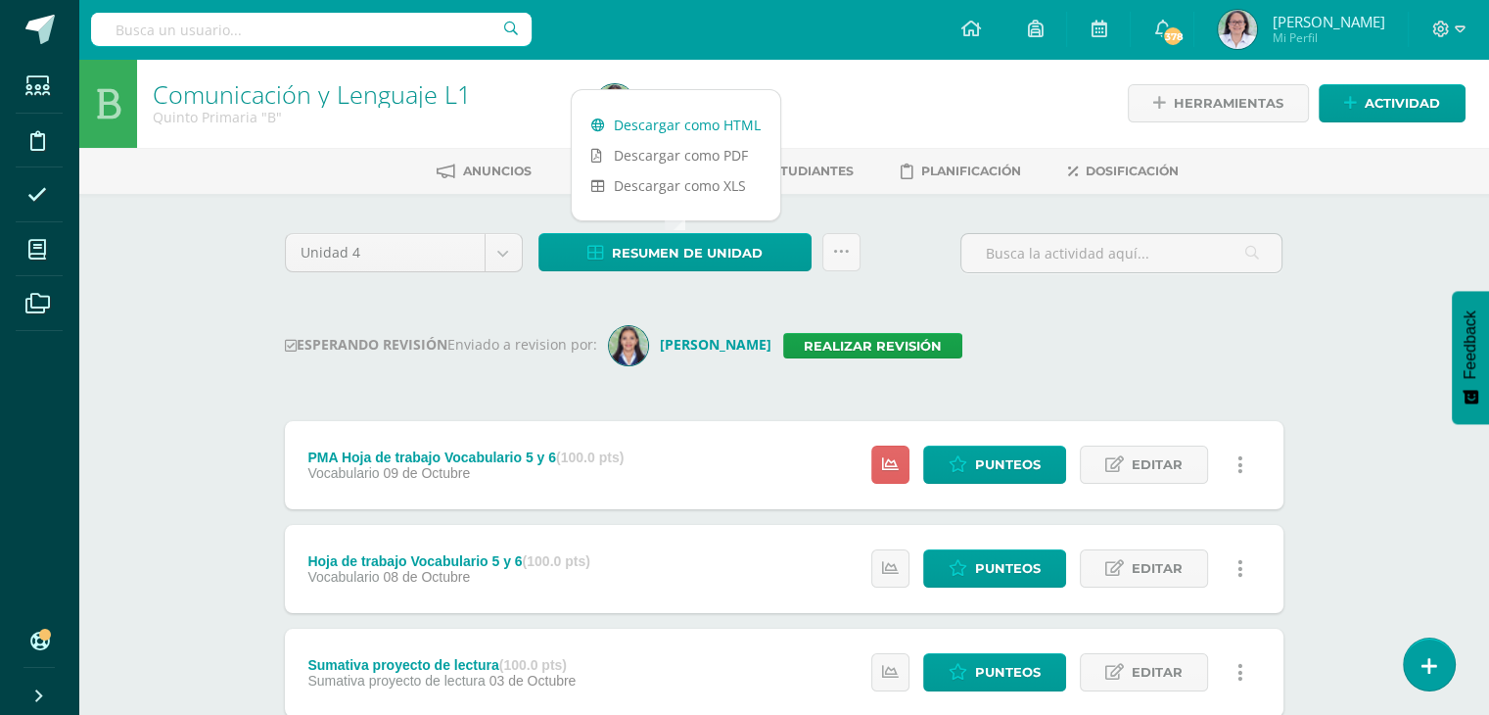
click at [697, 126] on link "Descargar como HTML" at bounding box center [676, 125] width 209 height 30
click at [846, 339] on link "Realizar revisión" at bounding box center [872, 345] width 179 height 25
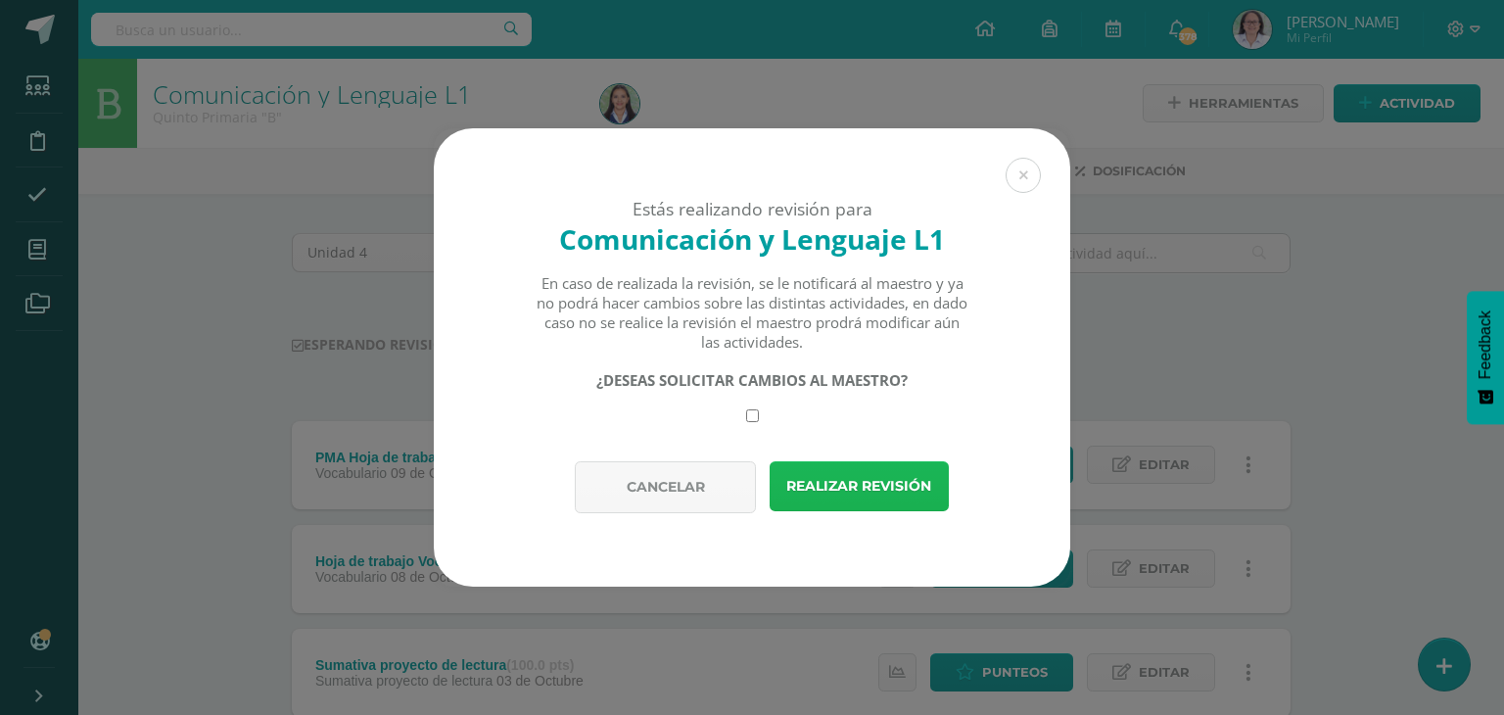
click at [850, 492] on button "Realizar revisión" at bounding box center [859, 486] width 179 height 50
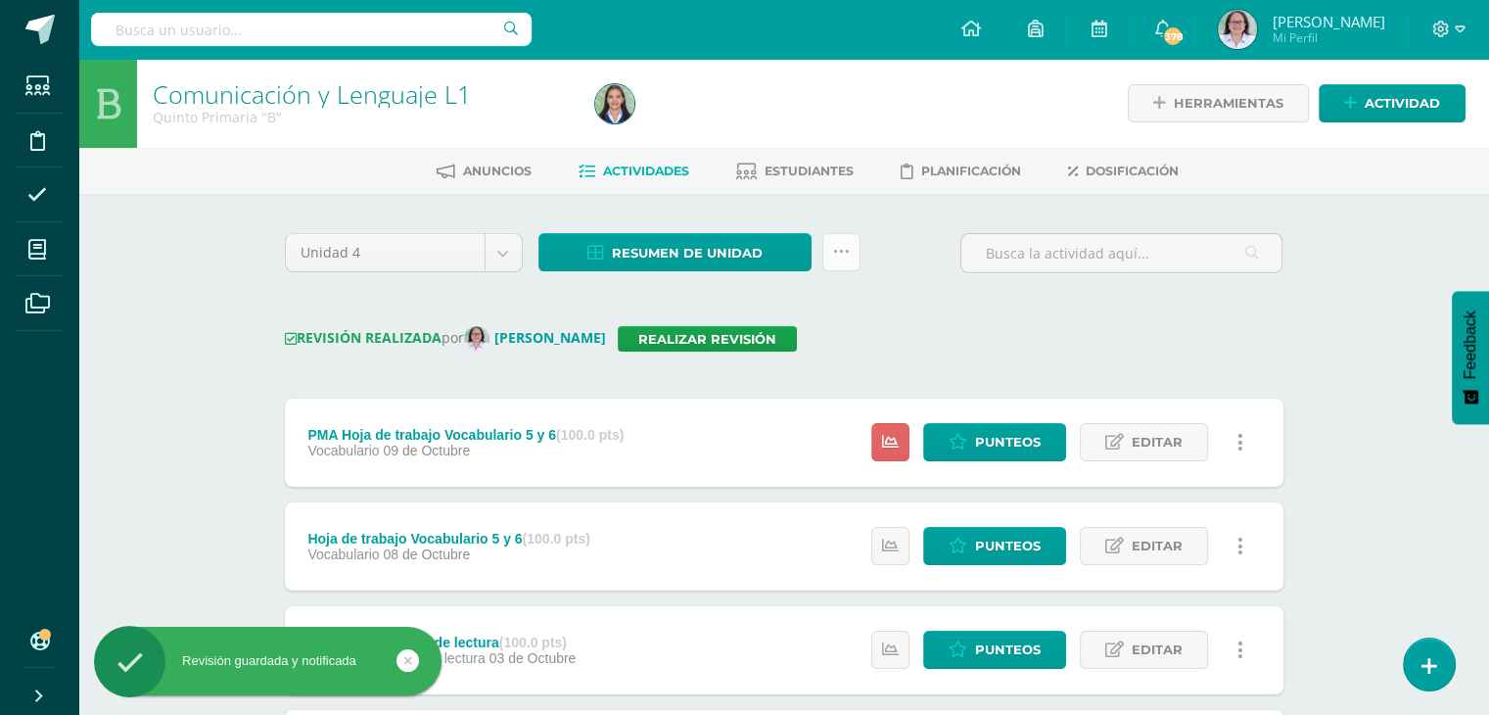
click at [841, 258] on icon at bounding box center [841, 252] width 17 height 17
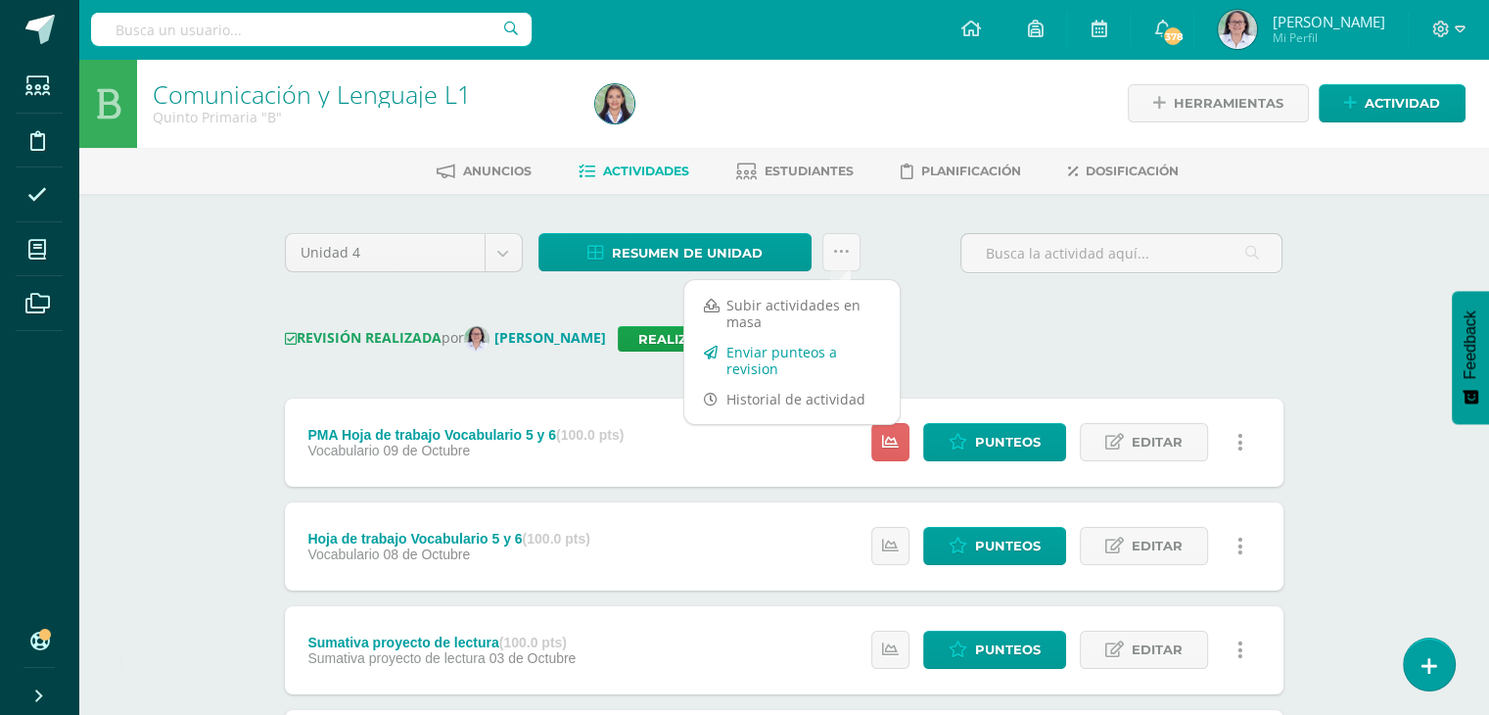
click at [753, 365] on link "Enviar punteos a revision" at bounding box center [791, 360] width 215 height 47
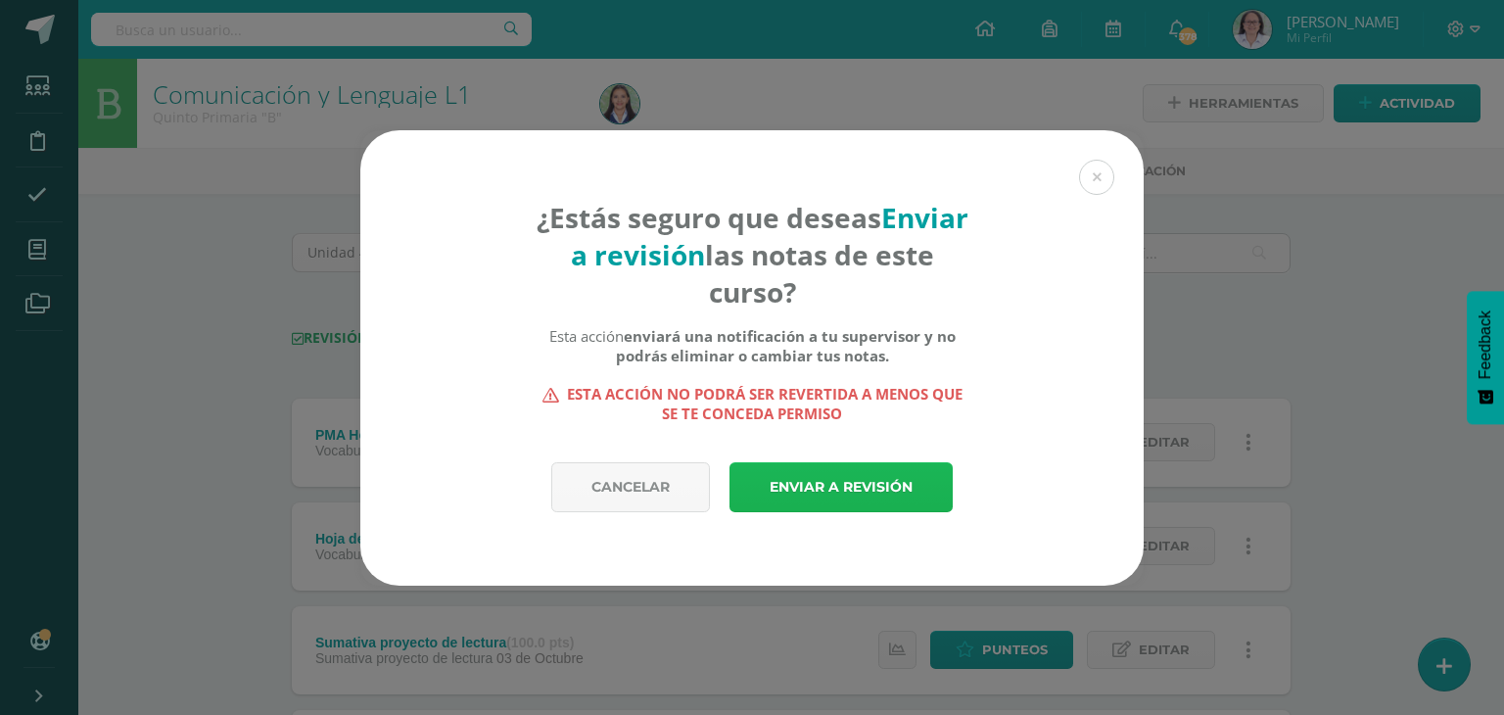
click at [861, 494] on link "Enviar a revisión" at bounding box center [840, 487] width 223 height 50
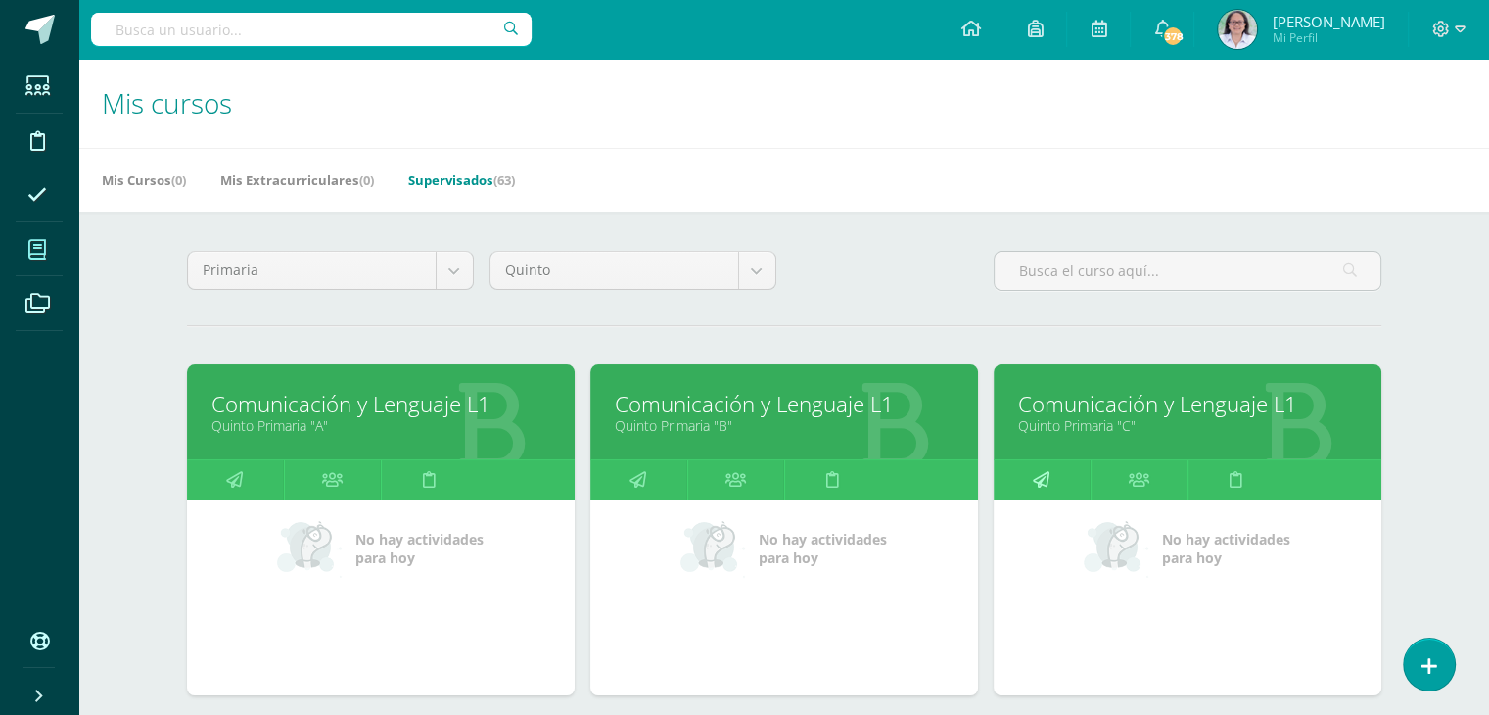
click at [1037, 480] on icon at bounding box center [1041, 479] width 17 height 38
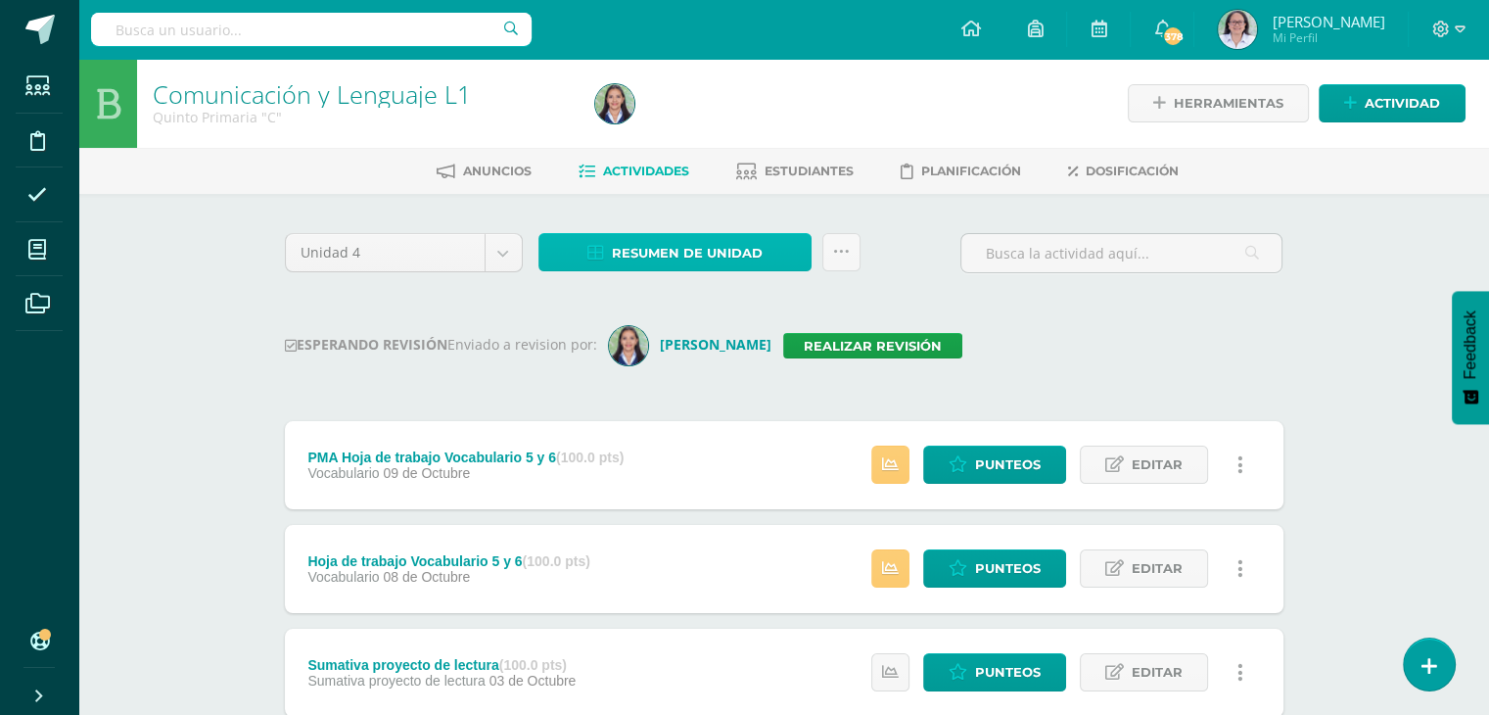
click at [678, 257] on span "Resumen de unidad" at bounding box center [687, 253] width 151 height 36
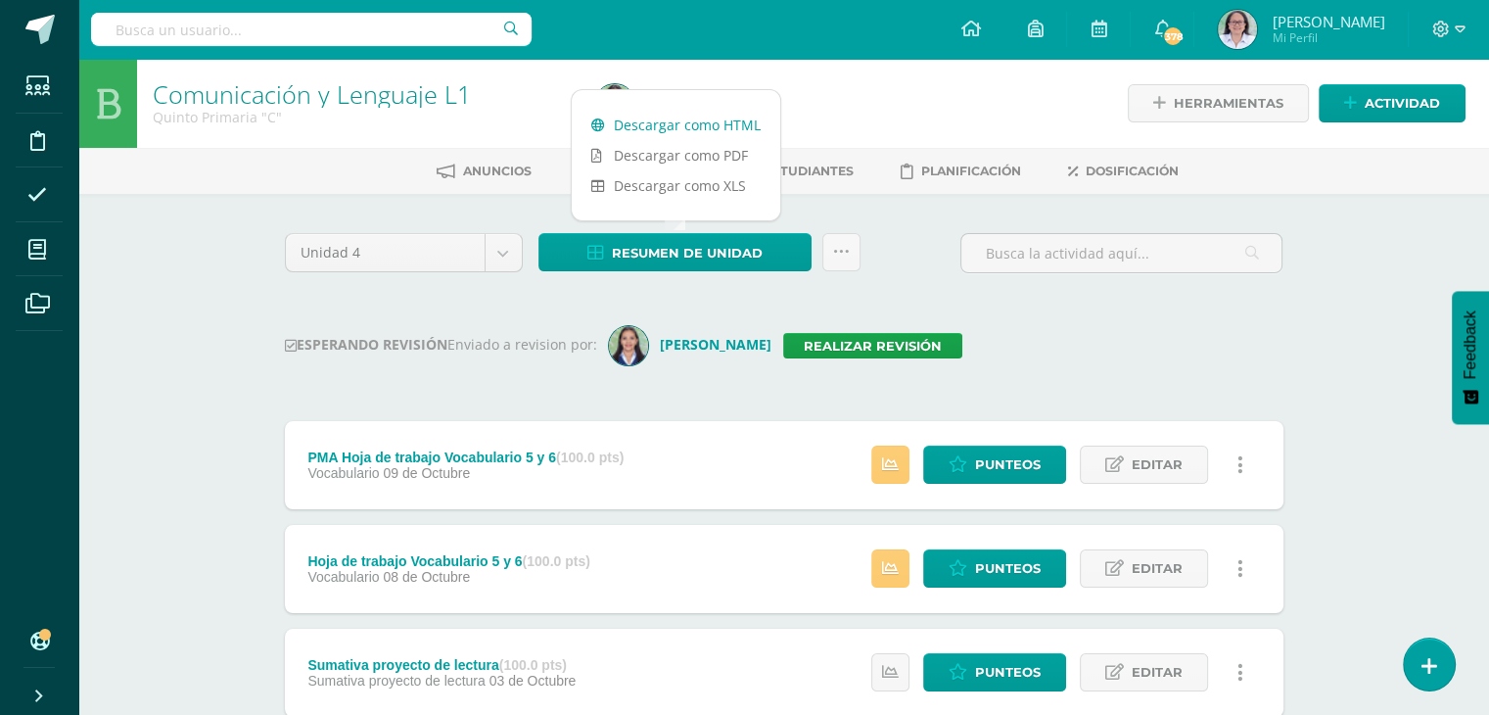
click at [672, 126] on link "Descargar como HTML" at bounding box center [676, 125] width 209 height 30
click at [834, 344] on link "Realizar revisión" at bounding box center [872, 345] width 179 height 25
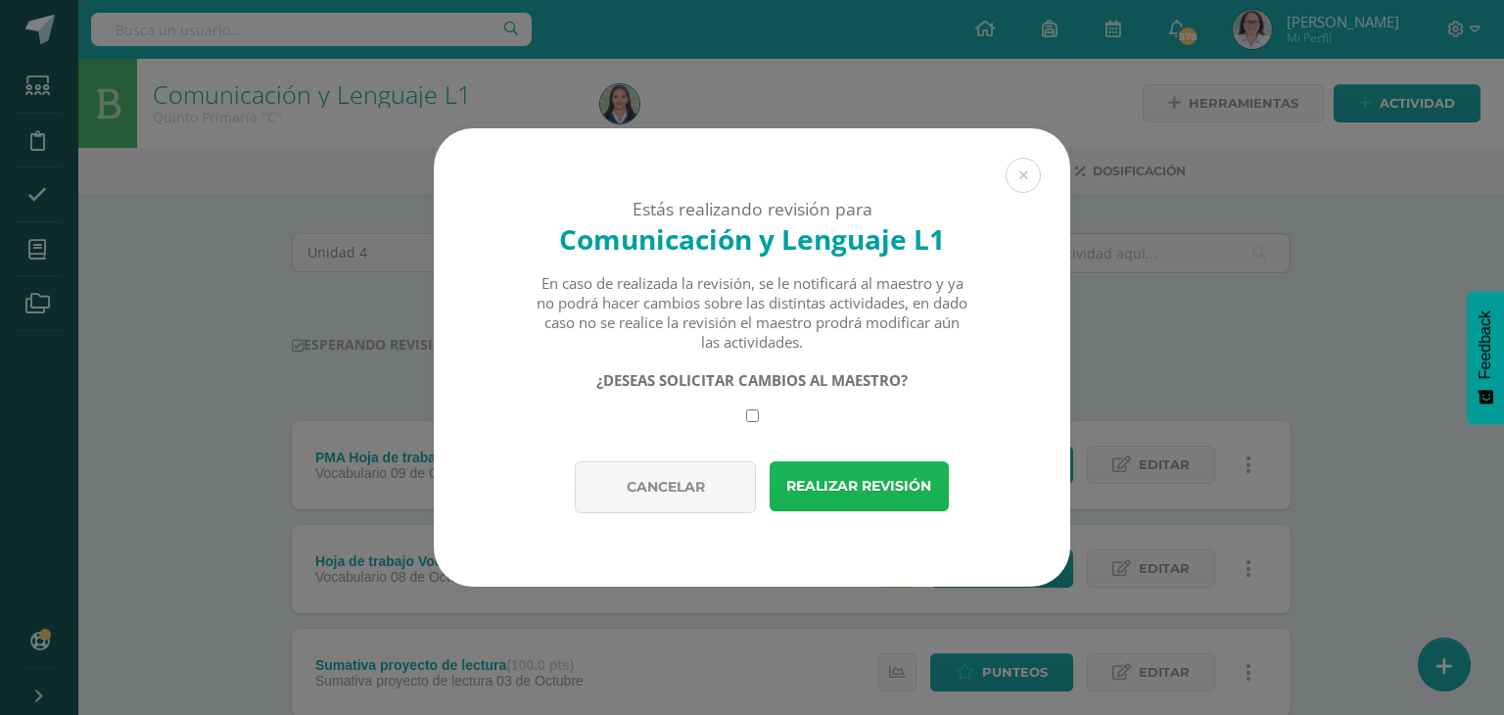
click at [873, 487] on button "Realizar revisión" at bounding box center [859, 486] width 179 height 50
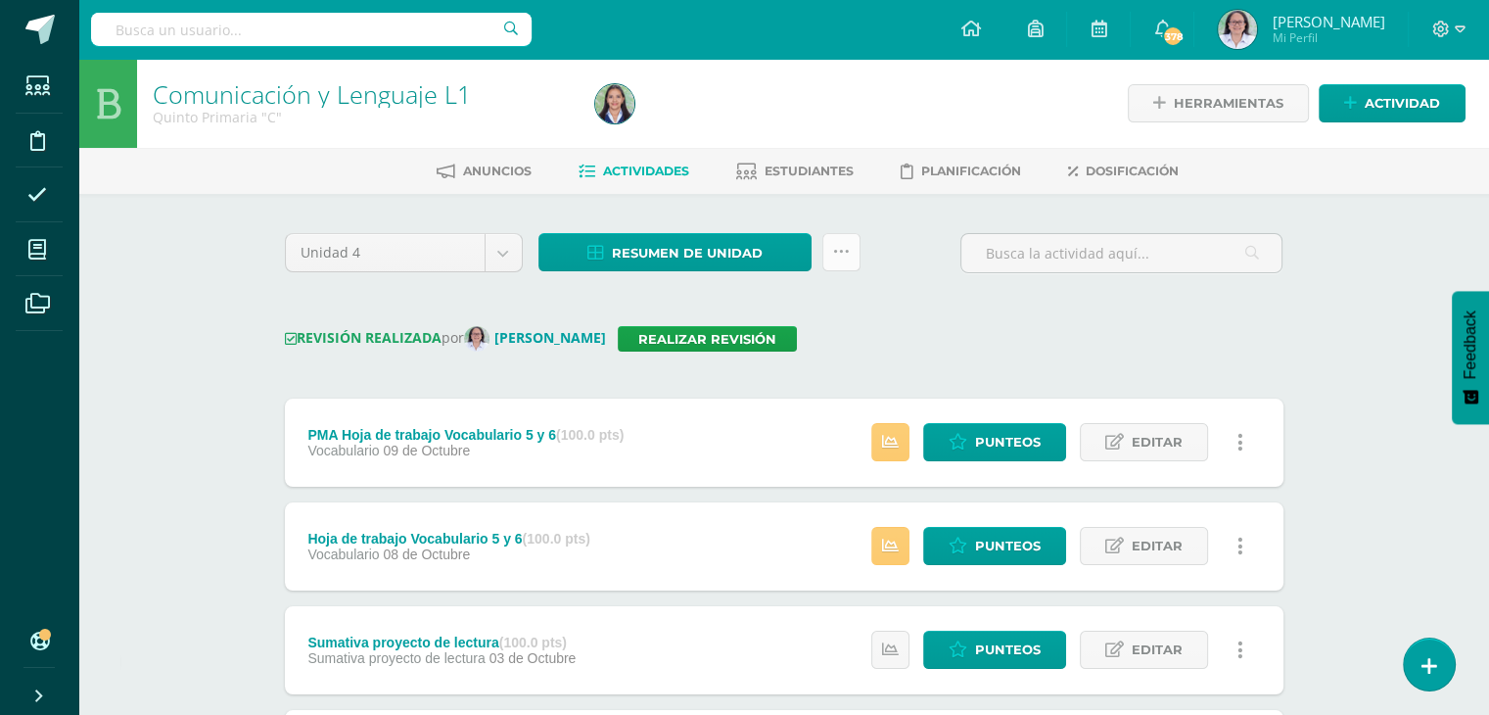
click at [854, 263] on link at bounding box center [842, 252] width 38 height 38
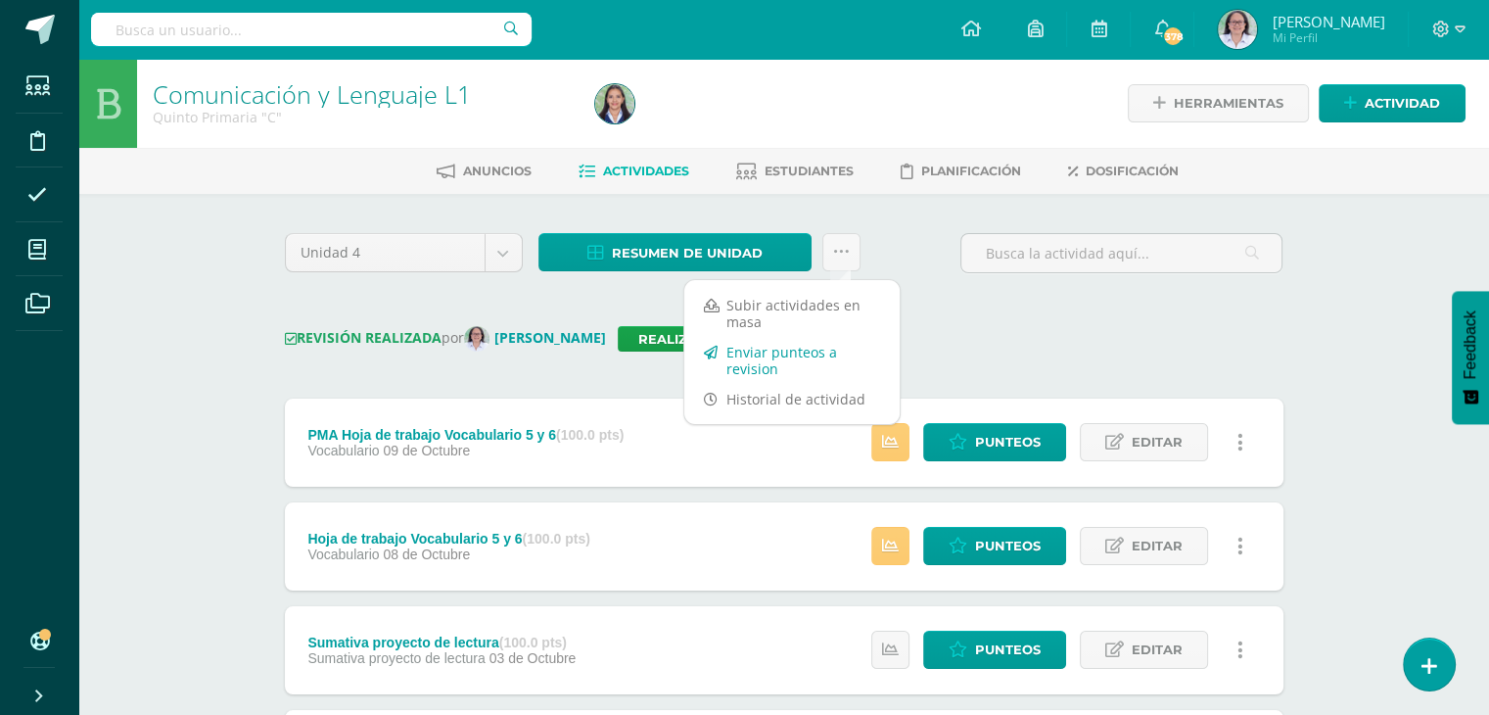
click at [767, 352] on link "Enviar punteos a revision" at bounding box center [791, 360] width 215 height 47
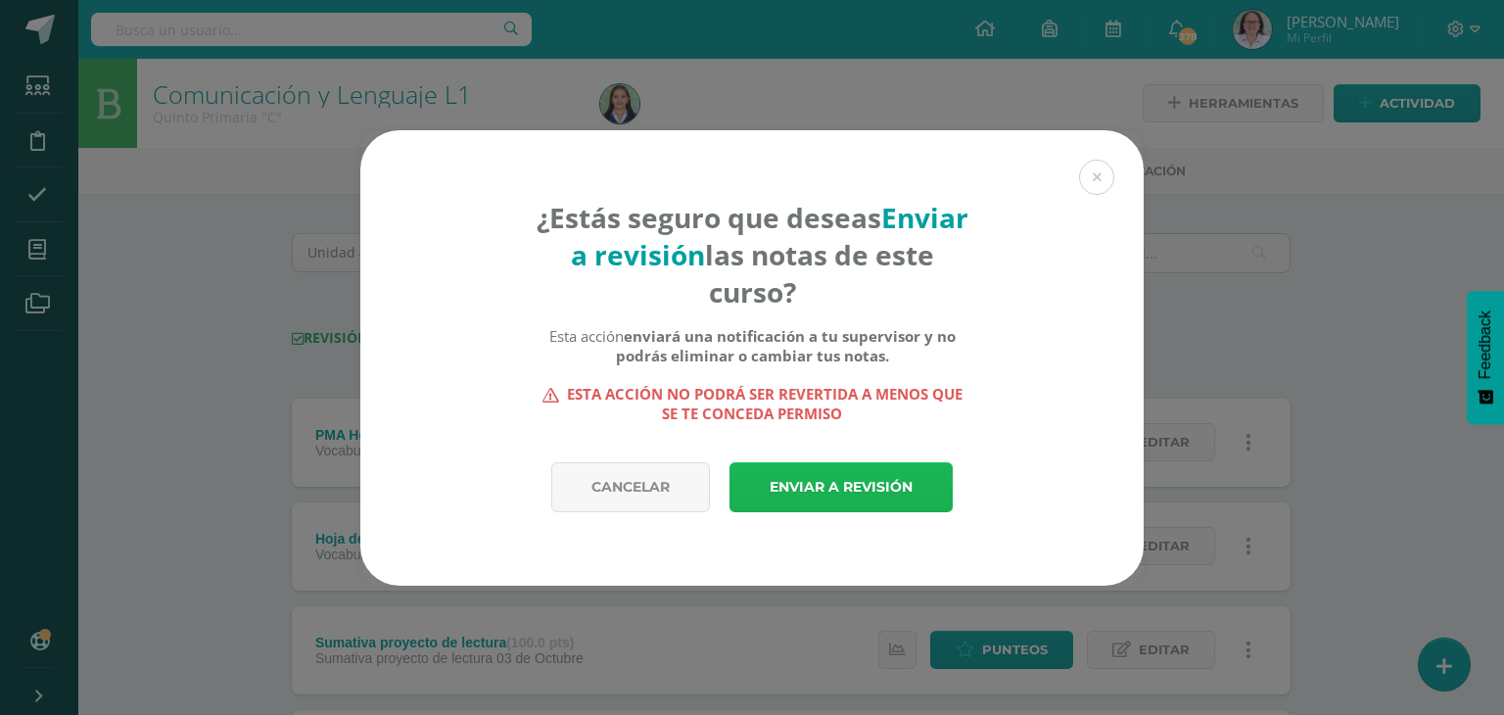
click at [828, 494] on link "Enviar a revisión" at bounding box center [840, 487] width 223 height 50
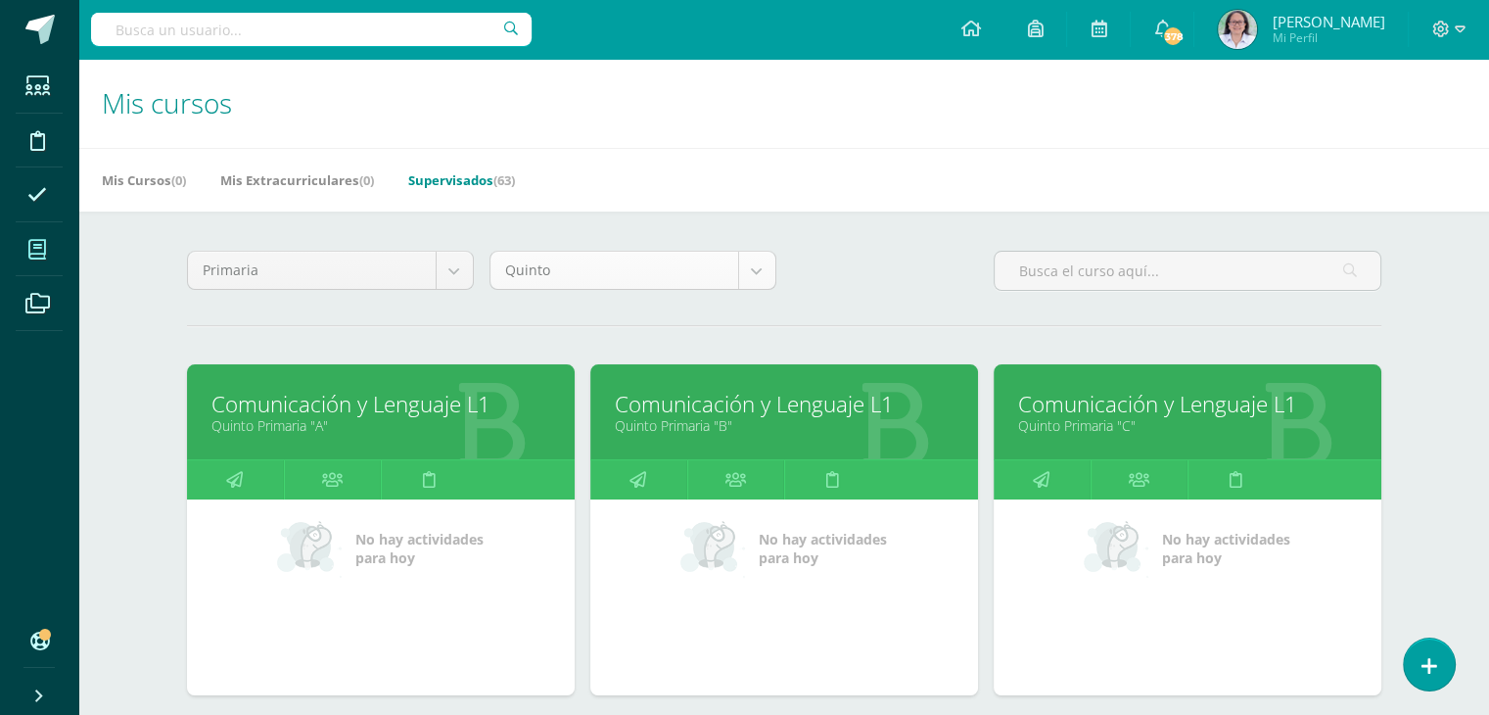
click at [760, 273] on body "Estudiantes Disciplina Asistencia Mis cursos Archivos Soporte Ayuda Reportar un…" at bounding box center [744, 428] width 1489 height 857
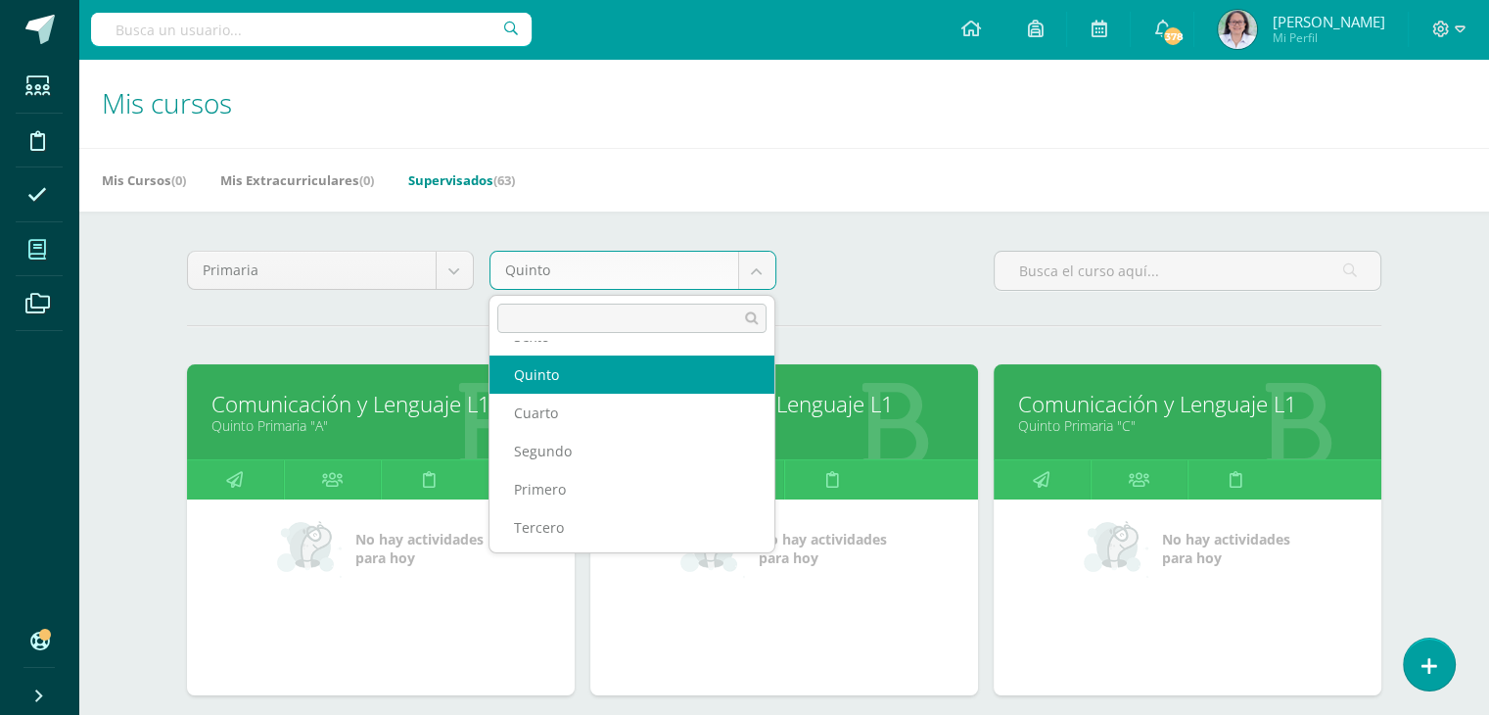
scroll to position [71, 0]
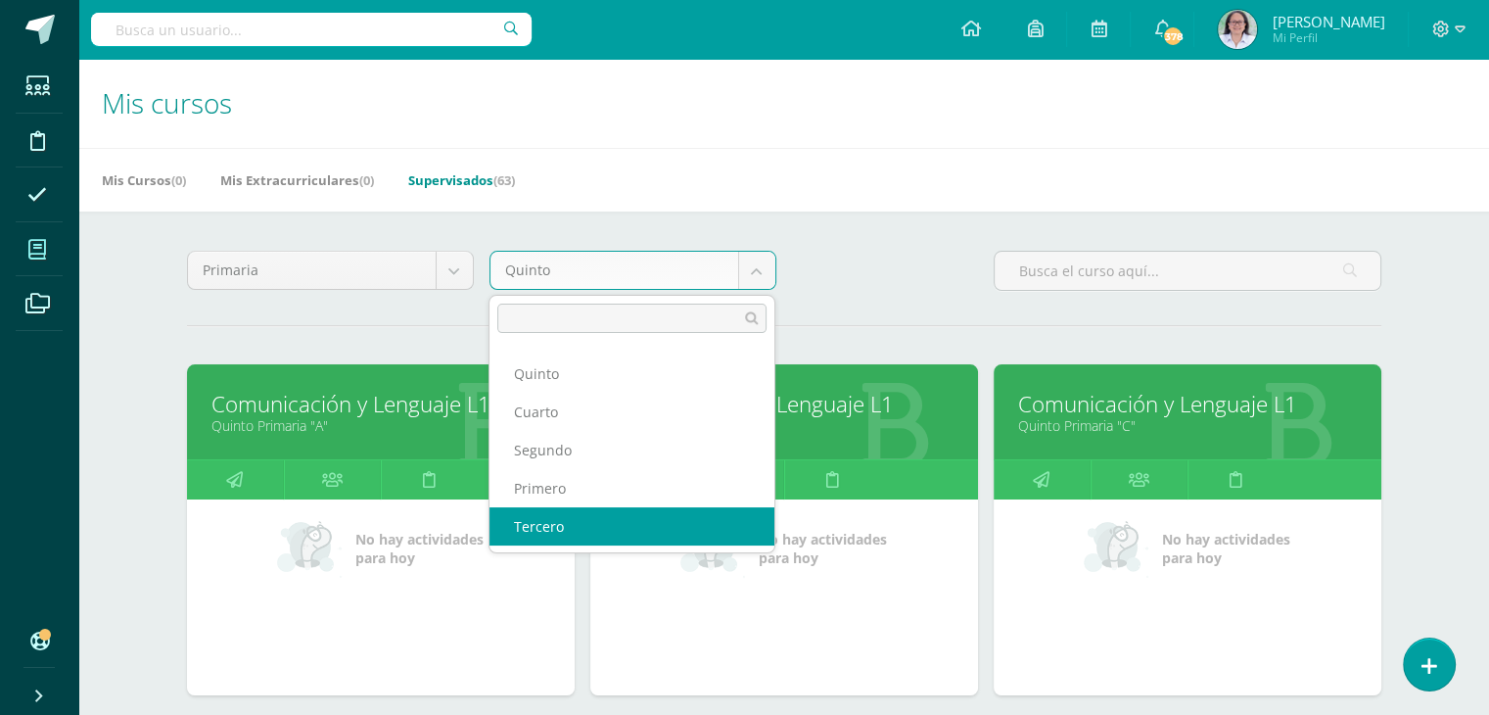
select select "14"
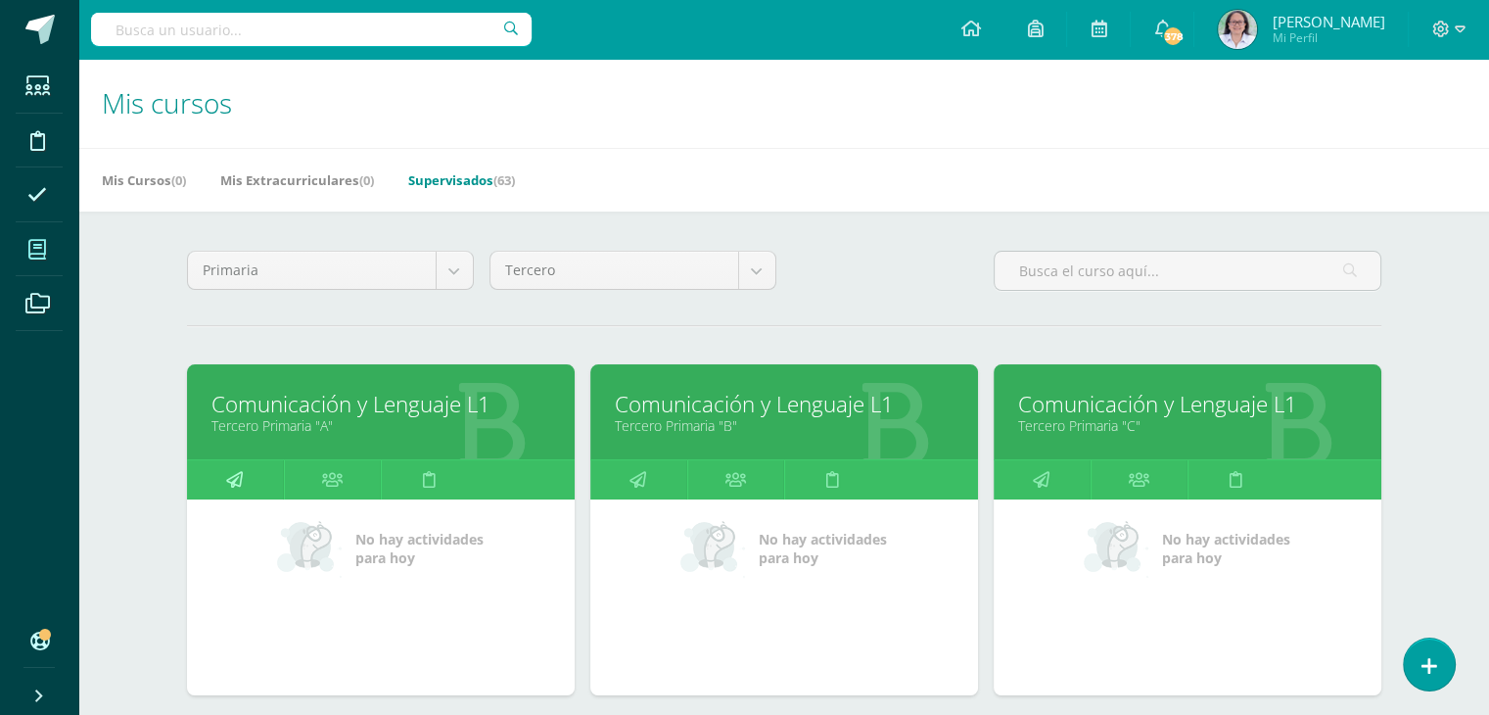
click at [243, 475] on link at bounding box center [235, 479] width 97 height 39
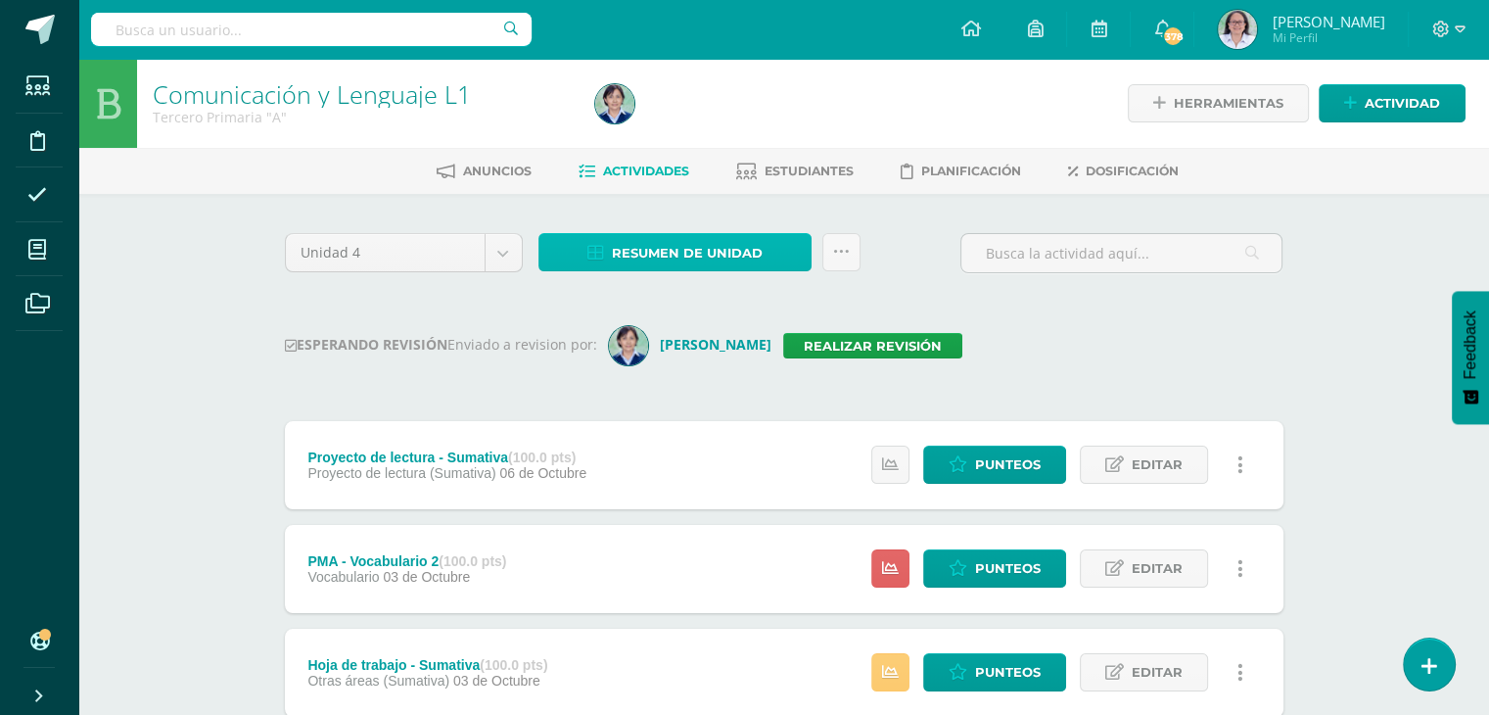
click at [692, 256] on span "Resumen de unidad" at bounding box center [687, 253] width 151 height 36
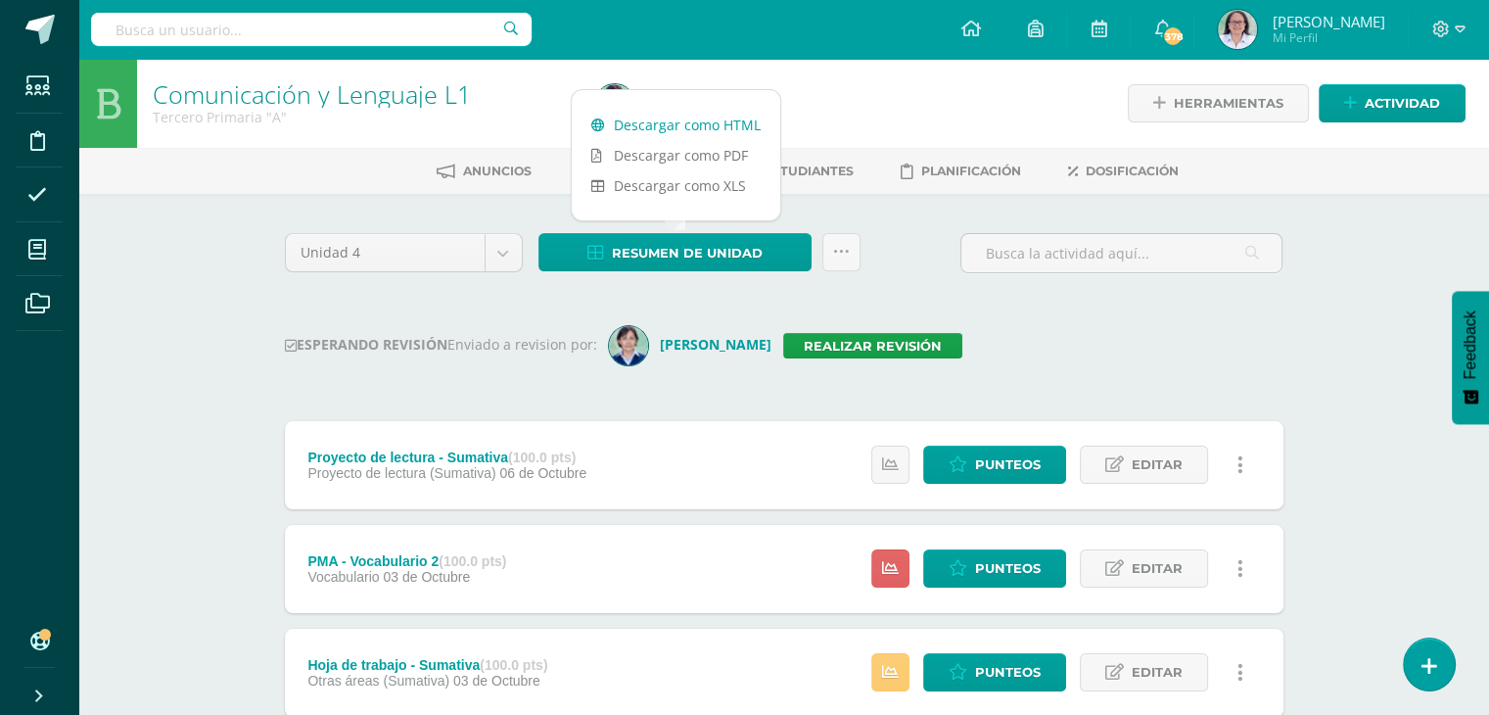
click at [662, 124] on link "Descargar como HTML" at bounding box center [676, 125] width 209 height 30
